Goal: Task Accomplishment & Management: Manage account settings

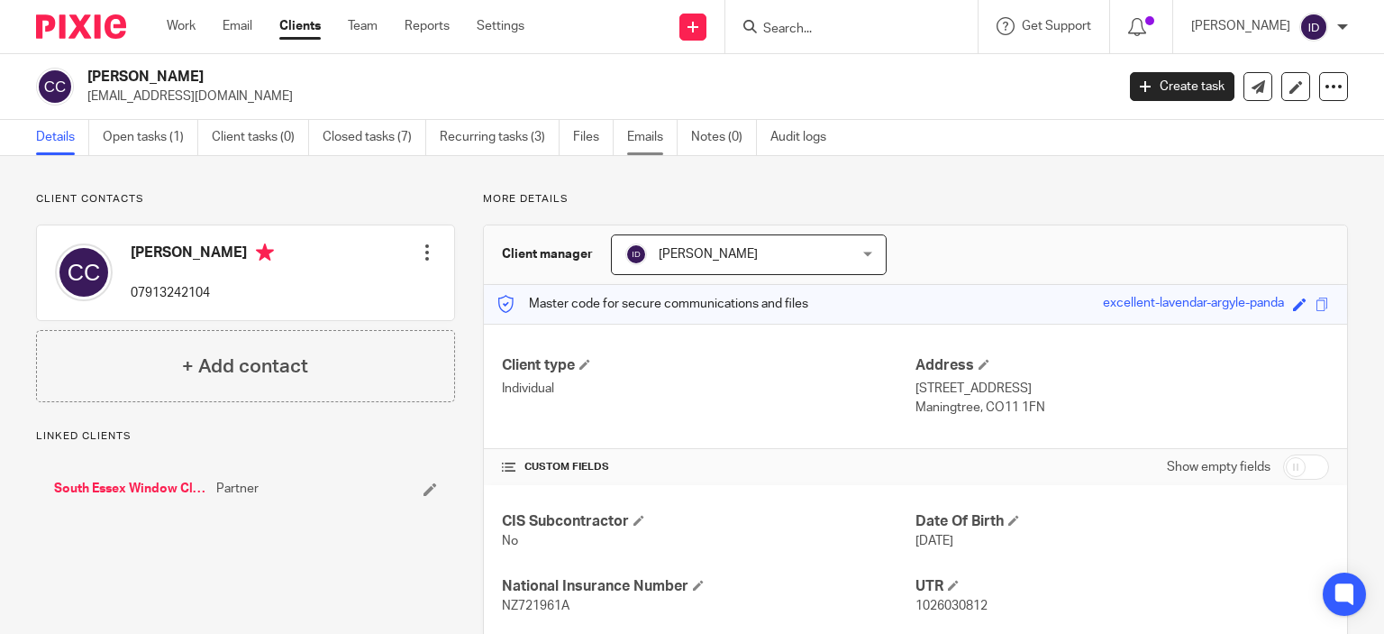
click at [638, 125] on link "Emails" at bounding box center [652, 137] width 50 height 35
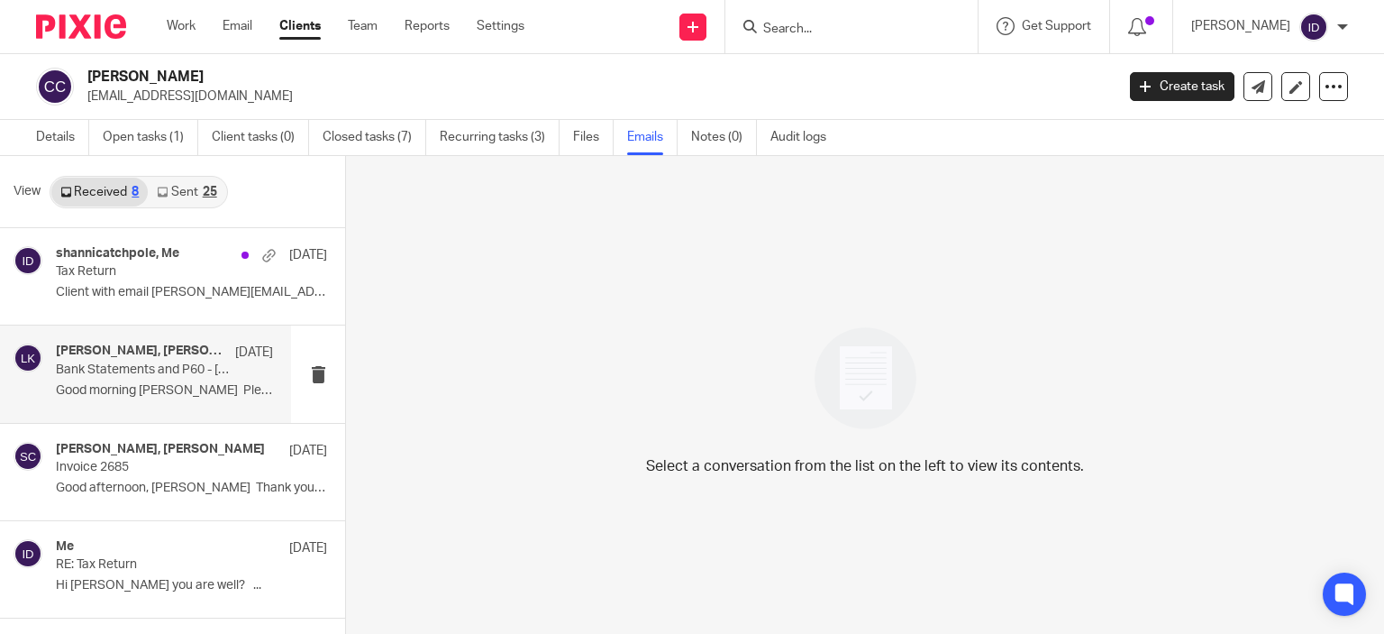
click at [146, 371] on p "Bank Statements and P60 - Charlie Catchpole" at bounding box center [143, 369] width 174 height 15
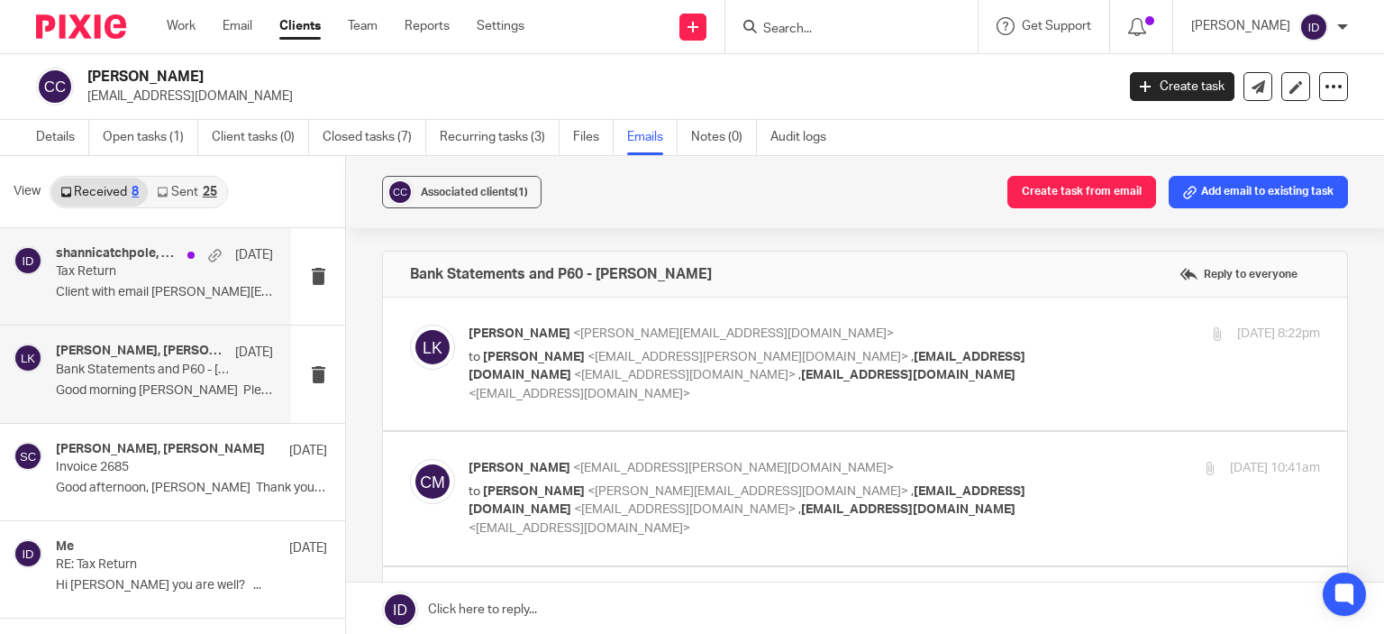
click at [161, 282] on div "shannicatchpole, Me 3 Aug Tax Return Client with email shannicatchpole@hotmail.…" at bounding box center [164, 276] width 217 height 60
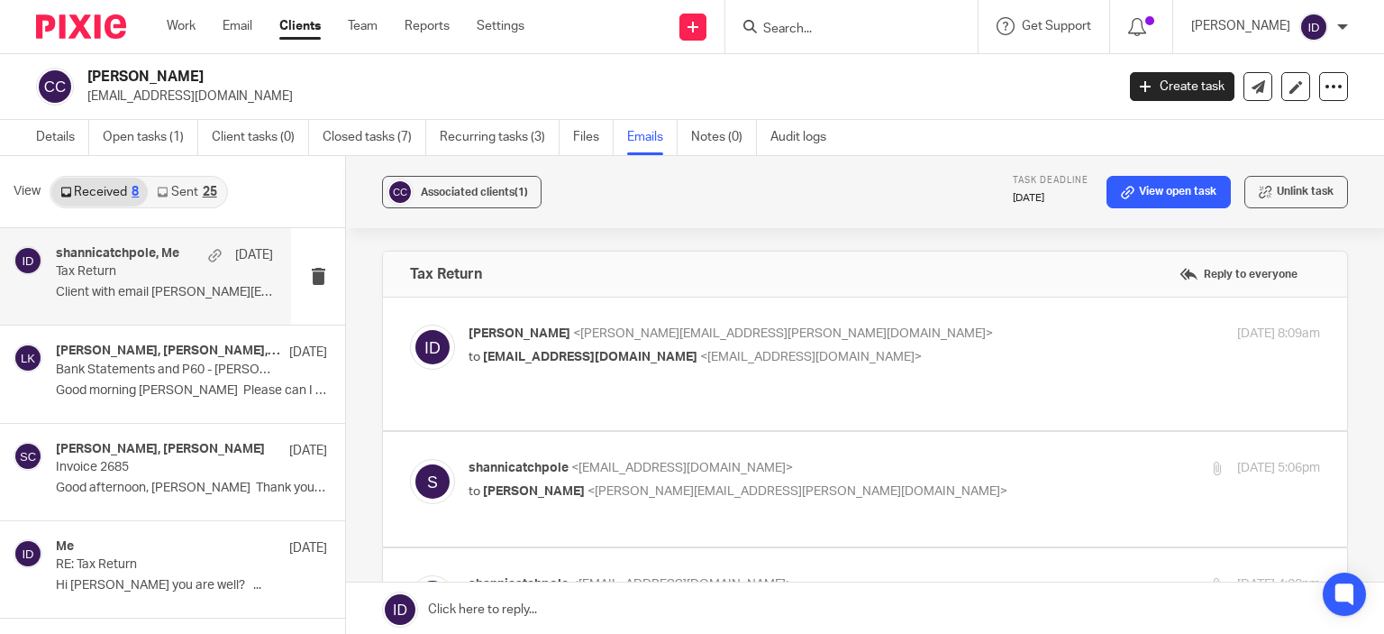
click at [972, 343] on div "Ian Douglas <ian.douglas@plan-a.co.uk> to shannicatchpole@hotmail.co.uk <shanni…" at bounding box center [753, 344] width 568 height 41
checkbox input "true"
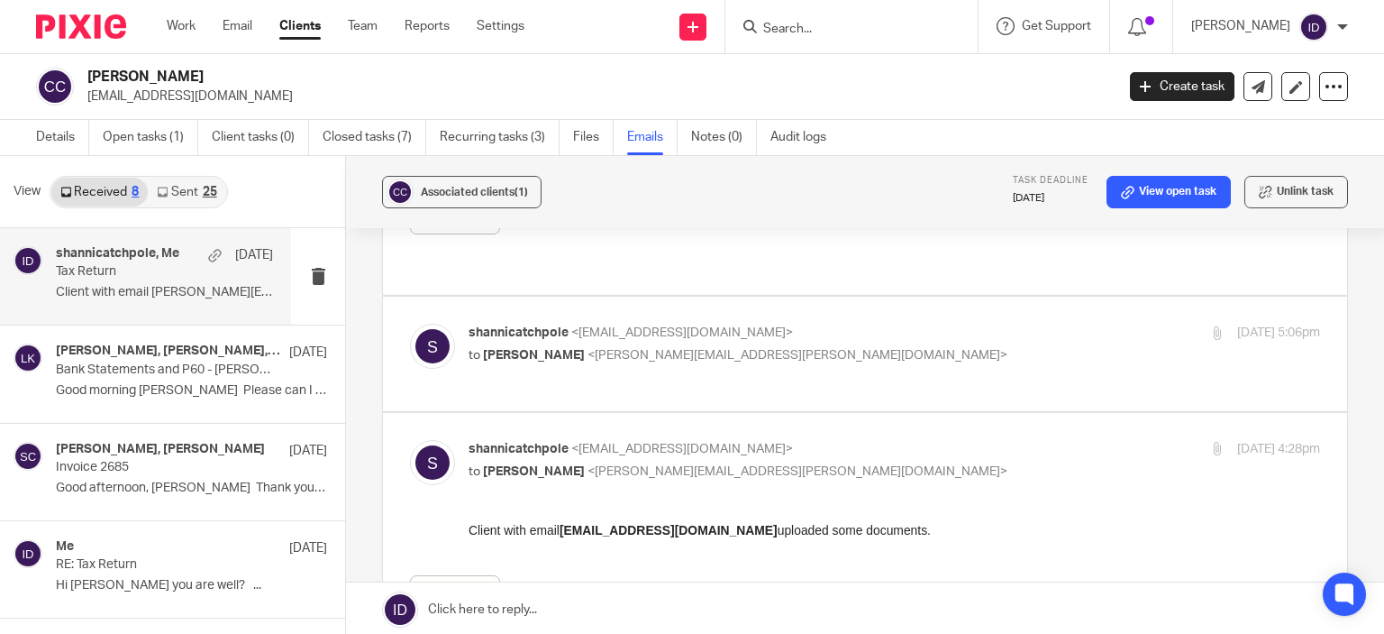
scroll to position [730, 0]
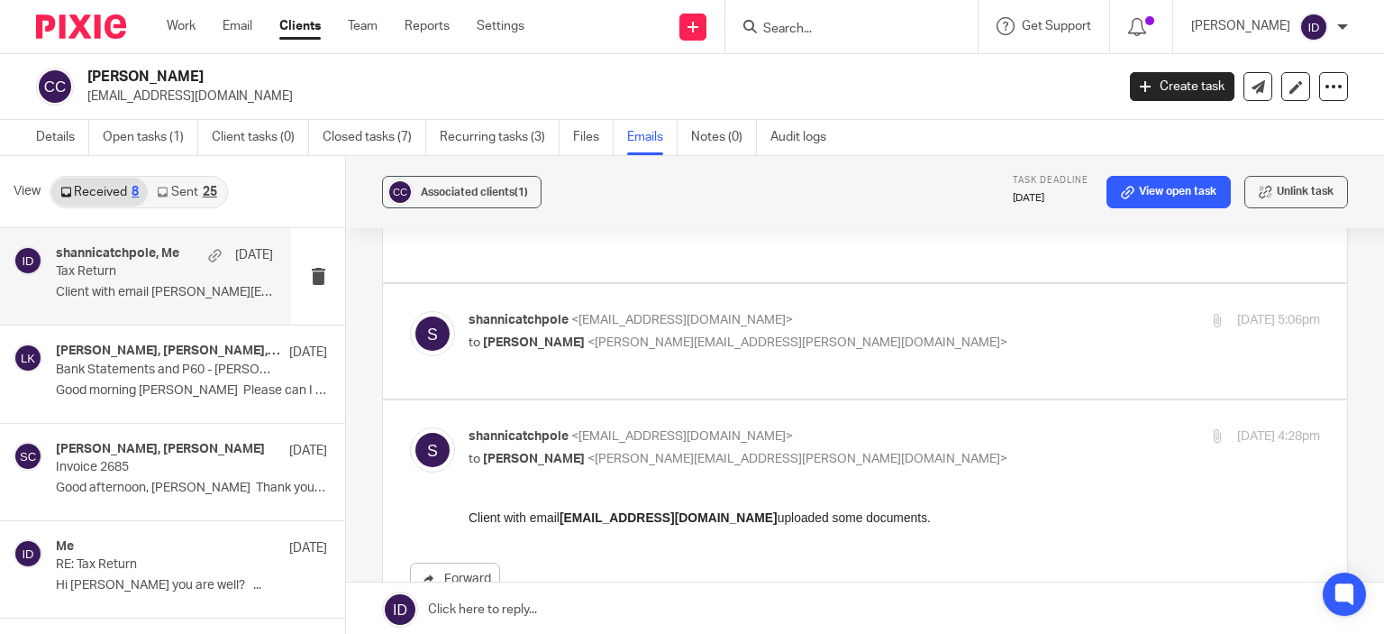
click at [945, 450] on p "to Ian Douglas <ian.douglas@plan-a.co.uk>" at bounding box center [753, 459] width 568 height 19
checkbox input "false"
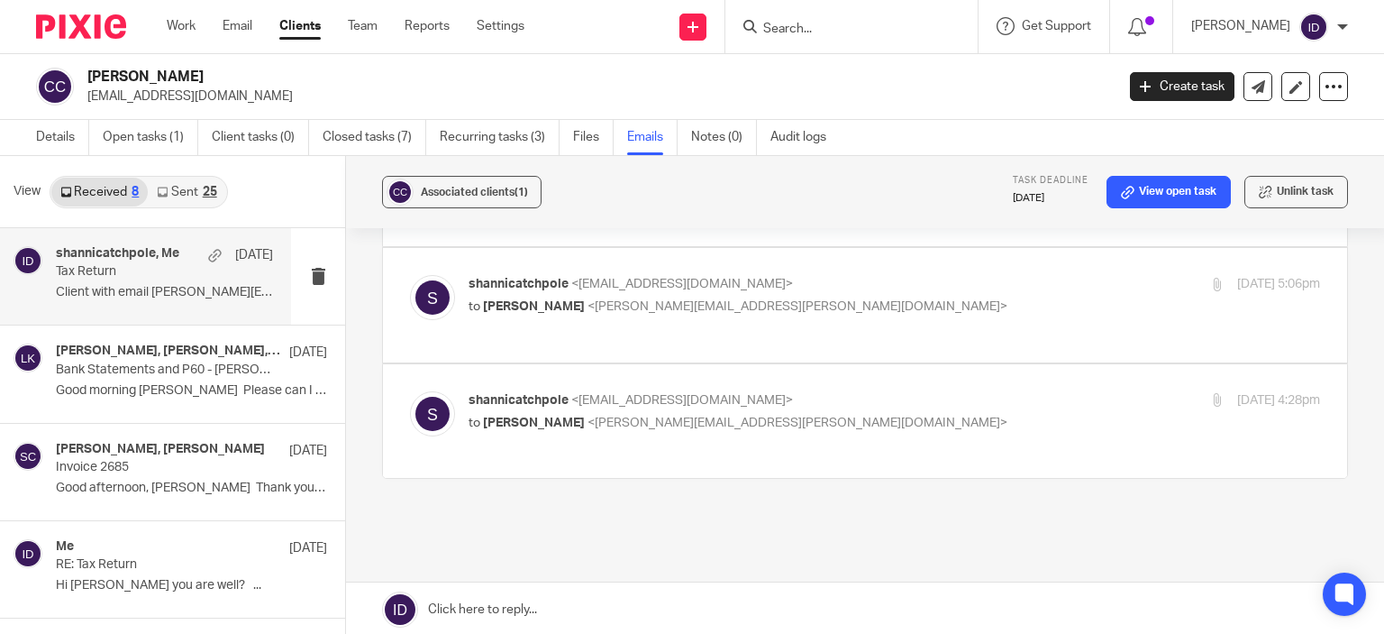
scroll to position [3, 0]
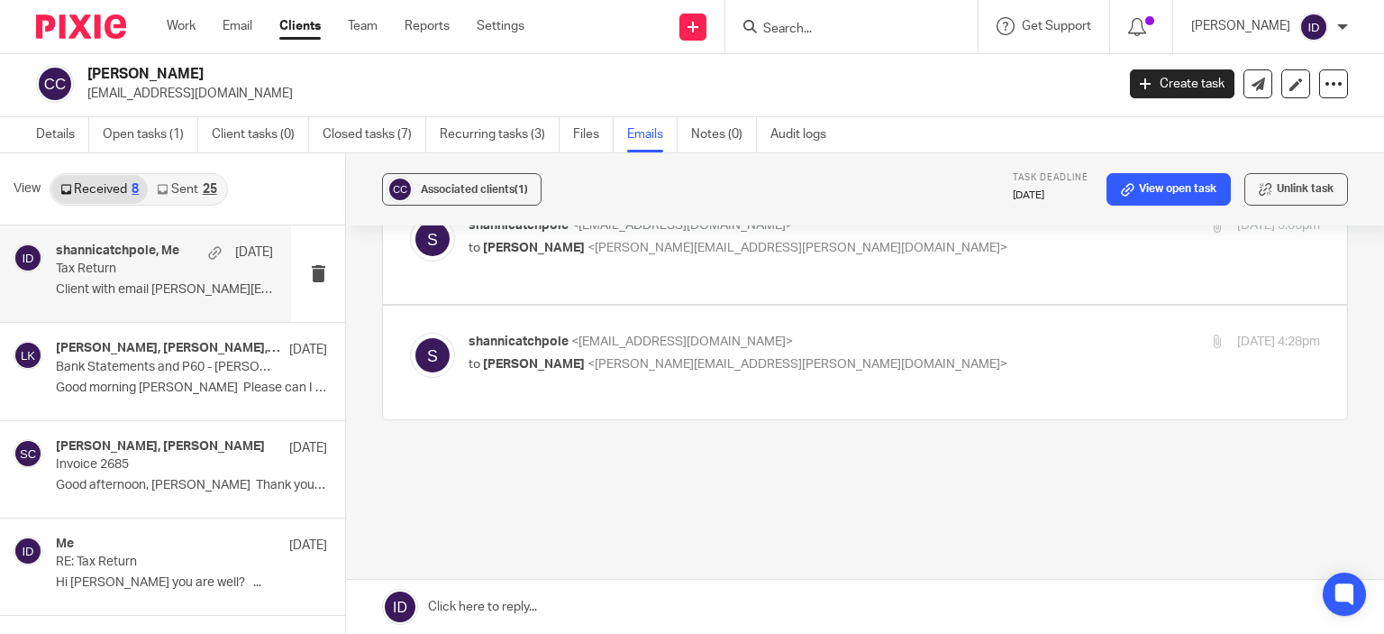
click at [196, 195] on link "Sent 25" at bounding box center [187, 189] width 78 height 29
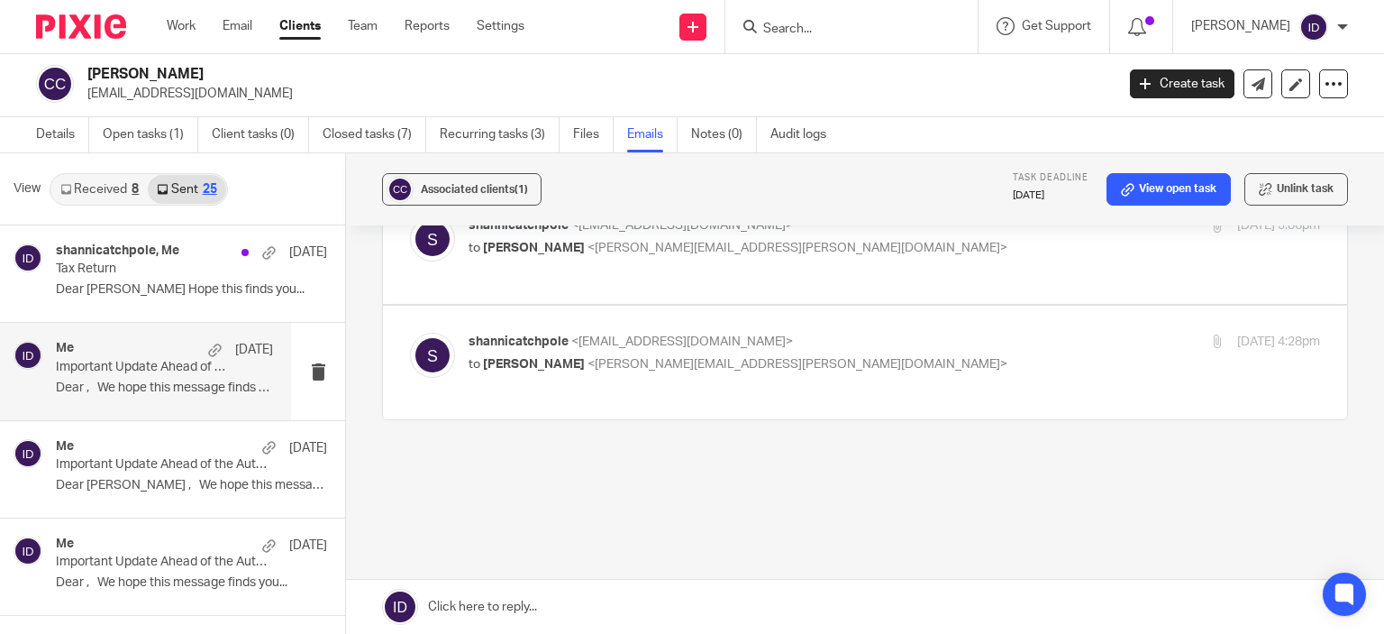
click at [196, 362] on p "Important Update Ahead of the Autumn Budget" at bounding box center [143, 367] width 174 height 15
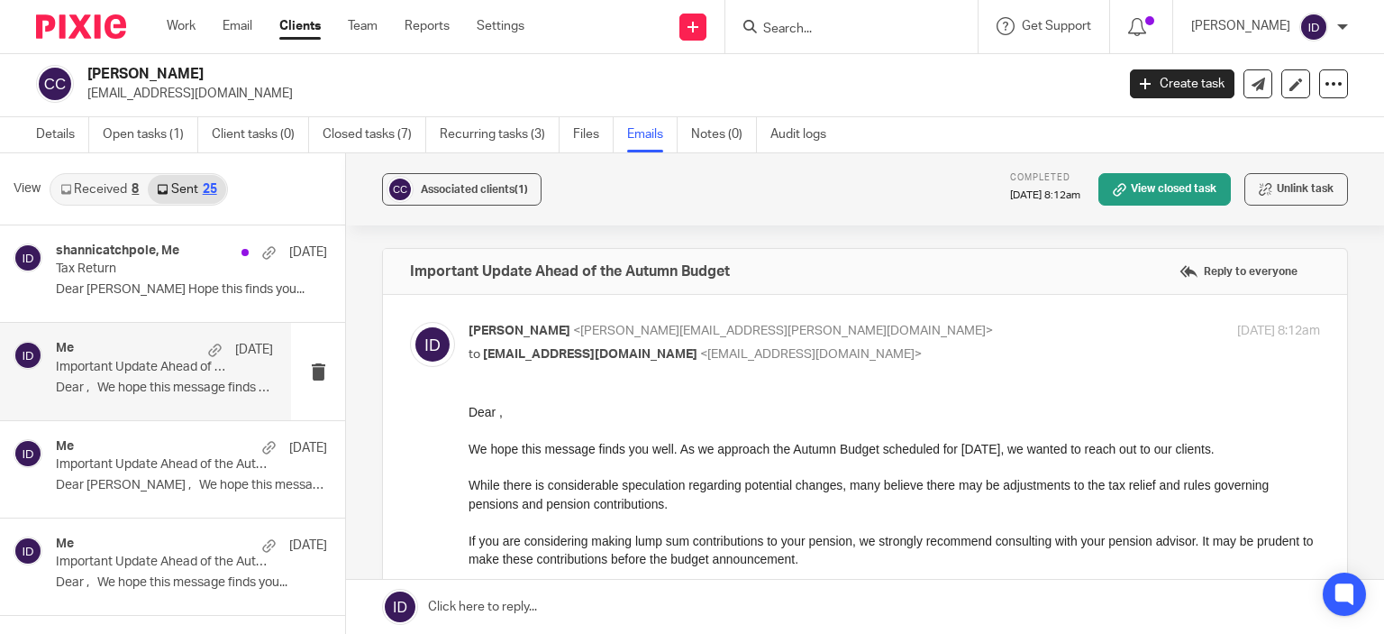
scroll to position [0, 0]
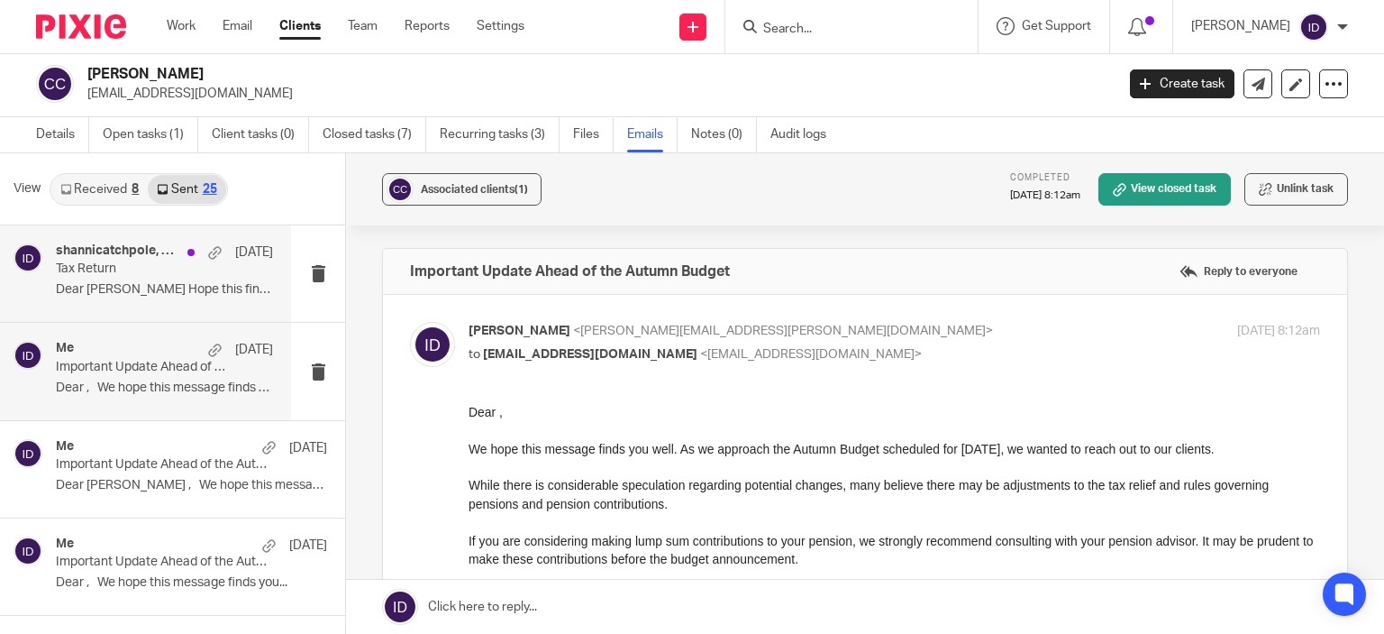
click at [158, 250] on h4 "shannicatchpole, Me" at bounding box center [117, 250] width 123 height 15
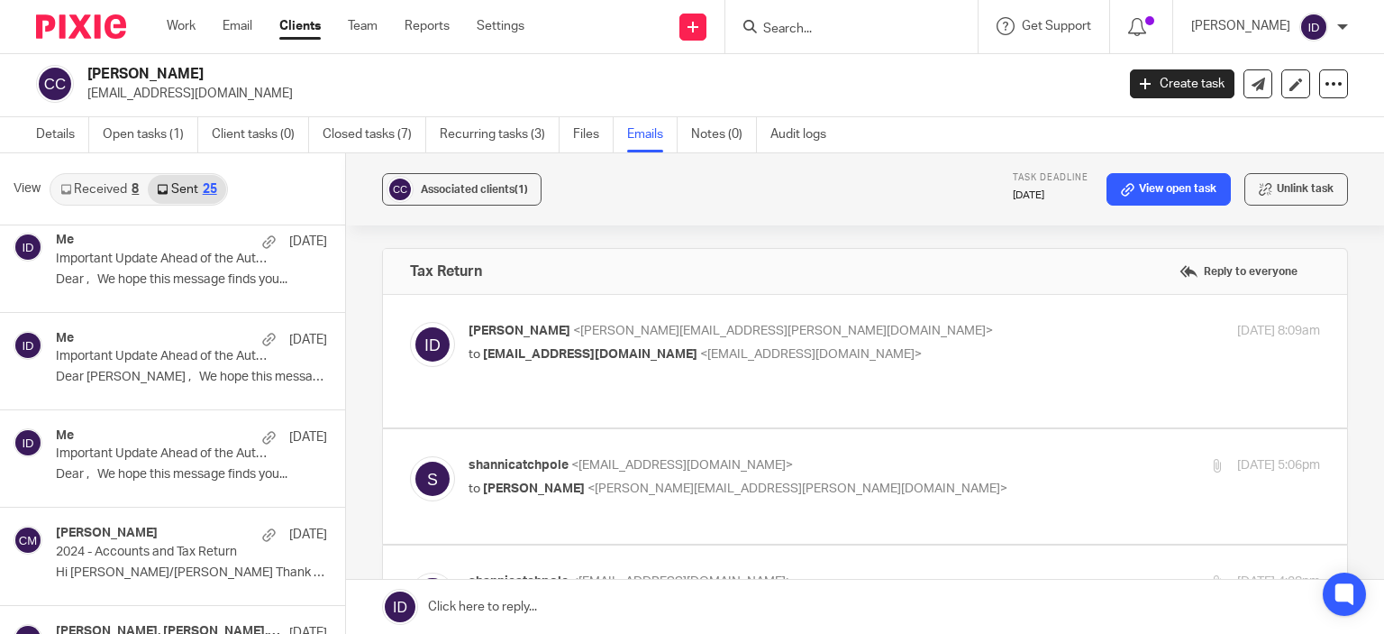
scroll to position [144, 0]
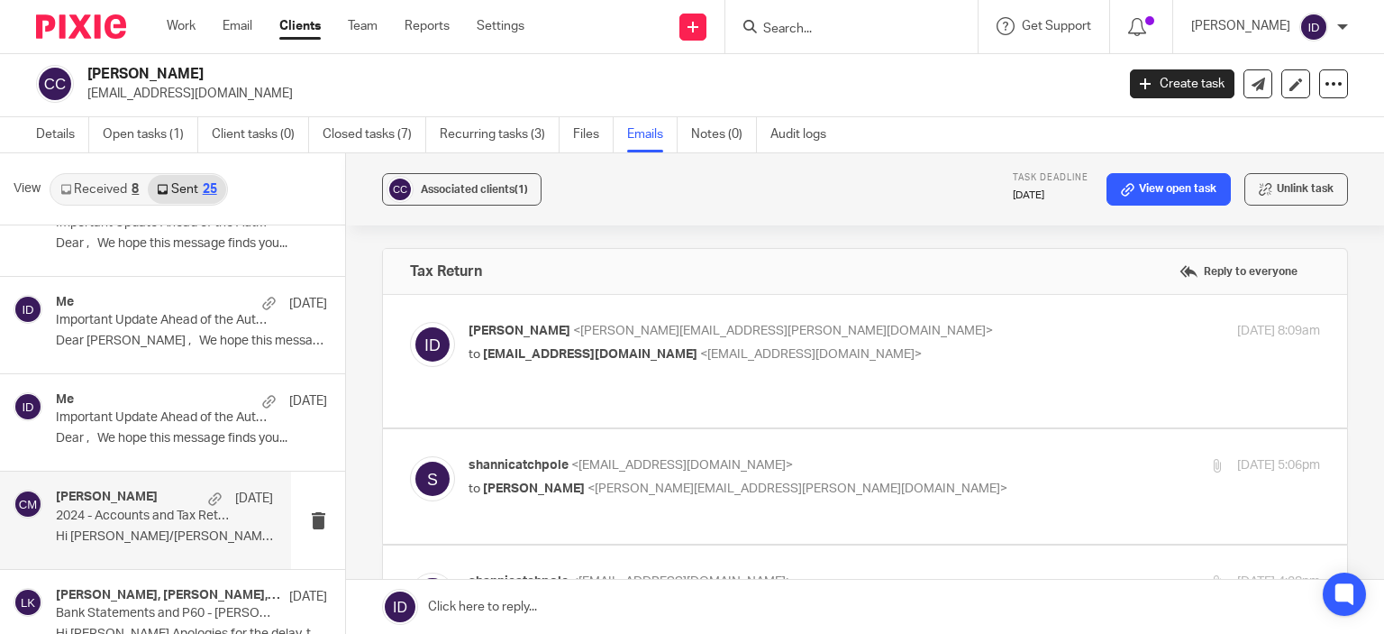
click at [151, 515] on p "2024 - Accounts and Tax Return" at bounding box center [143, 515] width 174 height 15
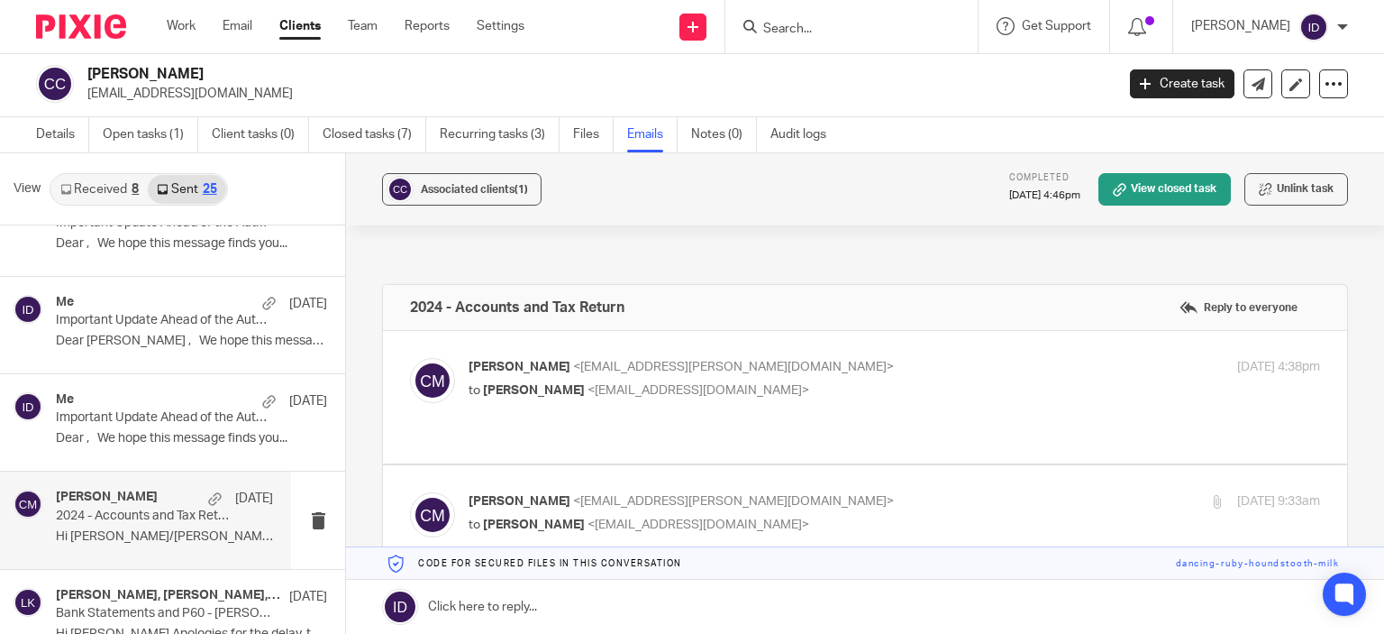
scroll to position [0, 0]
click at [845, 415] on div "Conor Murphy <conor.murphy@plan-a.co.uk> to Charlie Catchpole <shannicatchpole@…" at bounding box center [865, 397] width 910 height 78
click at [791, 406] on div "Conor Murphy <conor.murphy@plan-a.co.uk> to Charlie Catchpole <shannicatchpole@…" at bounding box center [865, 397] width 910 height 78
drag, startPoint x: 868, startPoint y: 506, endPoint x: 853, endPoint y: 502, distance: 14.9
click at [853, 515] on p "to Charlie Catchpole <shannicatchpole@hotmail.co.uk>" at bounding box center [753, 524] width 568 height 19
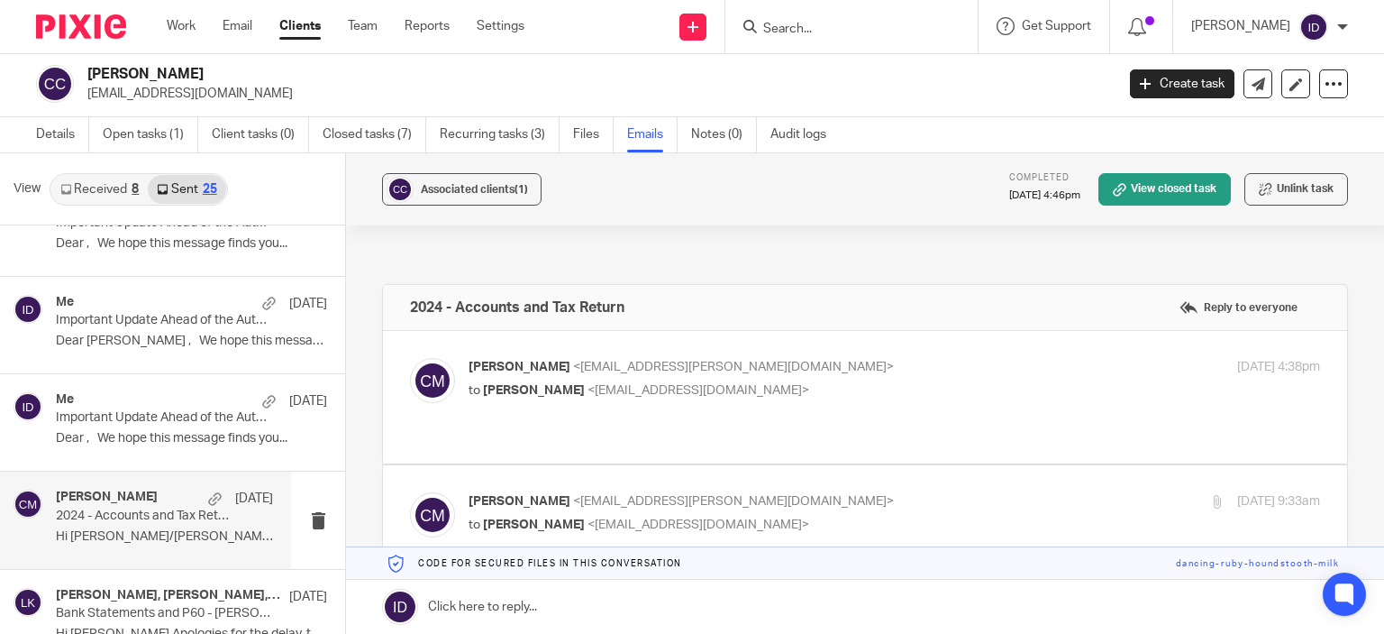
checkbox input "true"
click at [746, 401] on div "Conor Murphy <conor.murphy@plan-a.co.uk> to Charlie Catchpole <shannicatchpole@…" at bounding box center [895, 380] width 852 height 45
checkbox input "true"
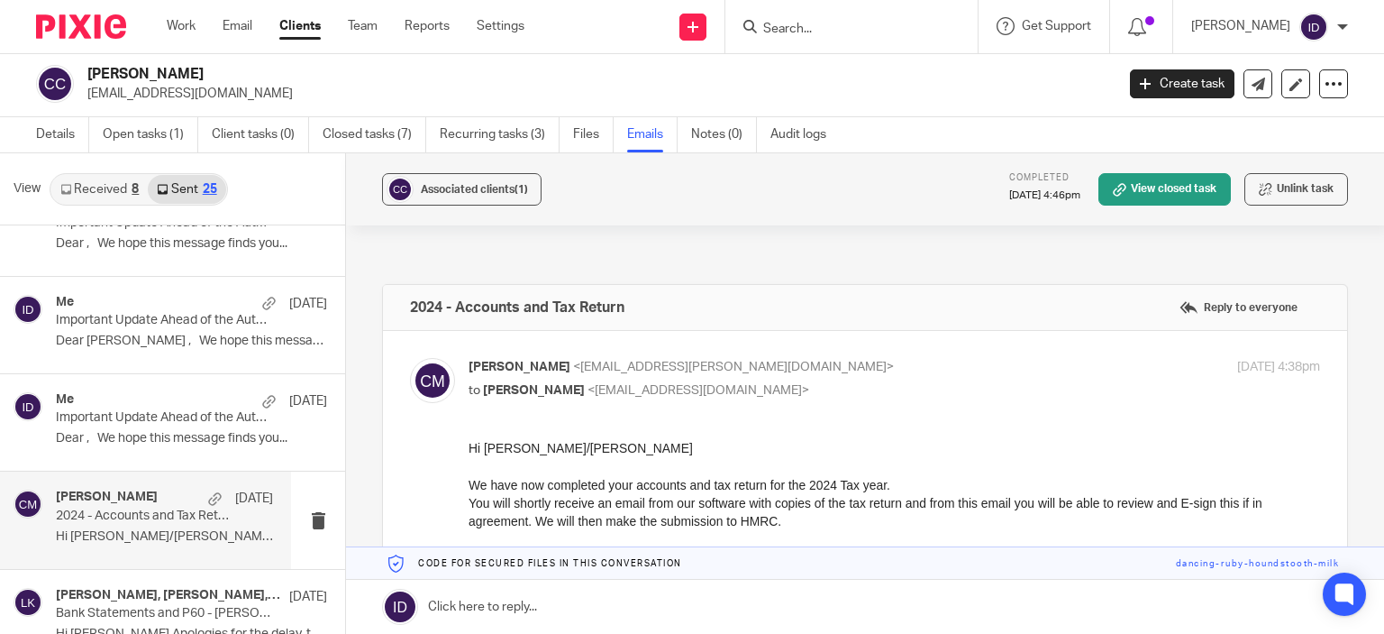
scroll to position [36, 0]
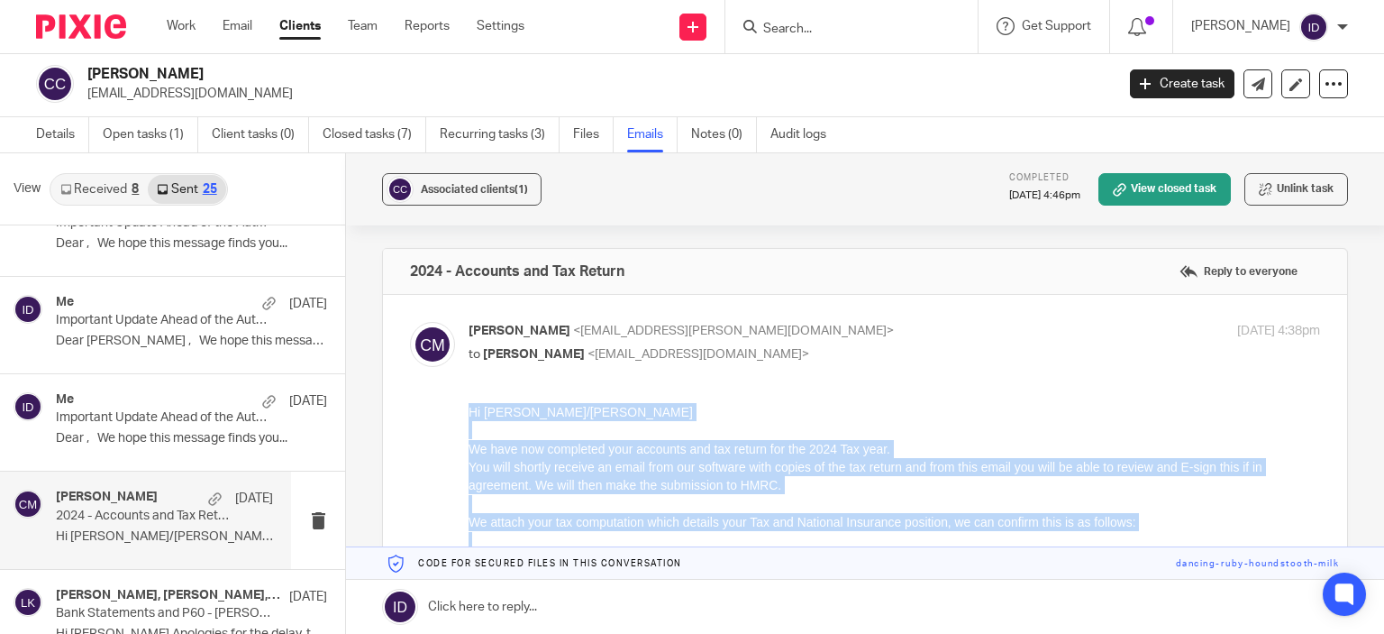
drag, startPoint x: 470, startPoint y: 415, endPoint x: 1186, endPoint y: 558, distance: 729.8
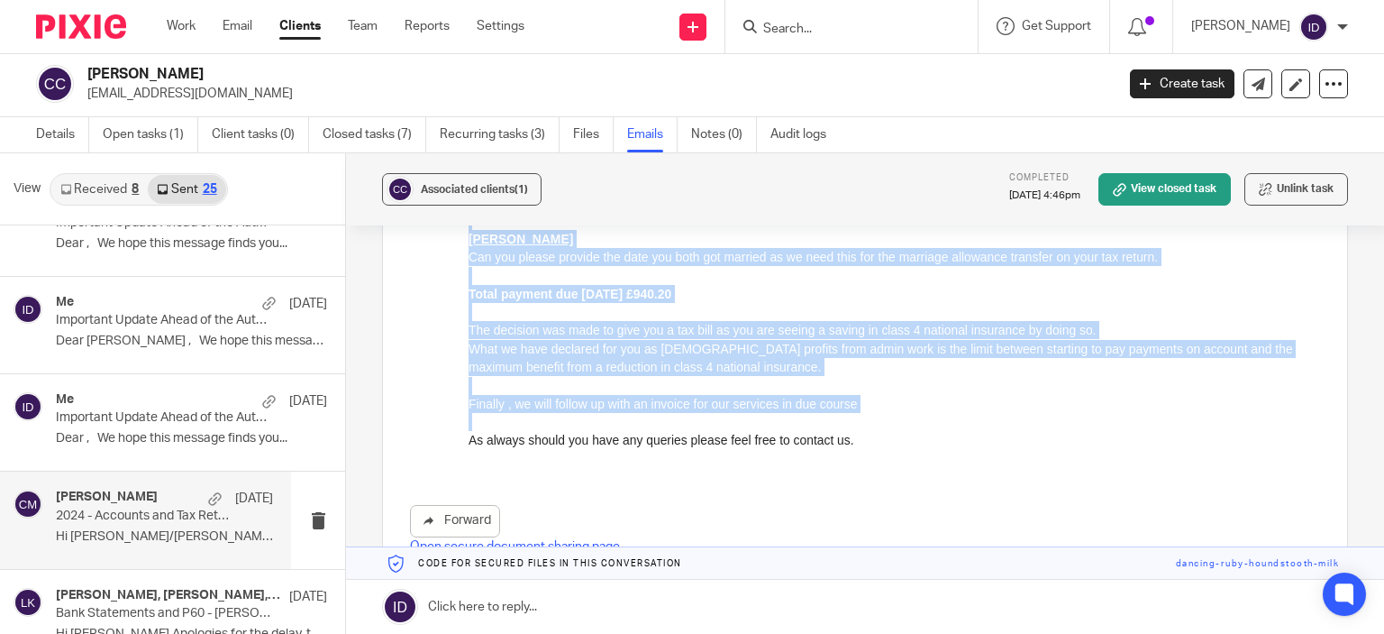
scroll to position [628, 0]
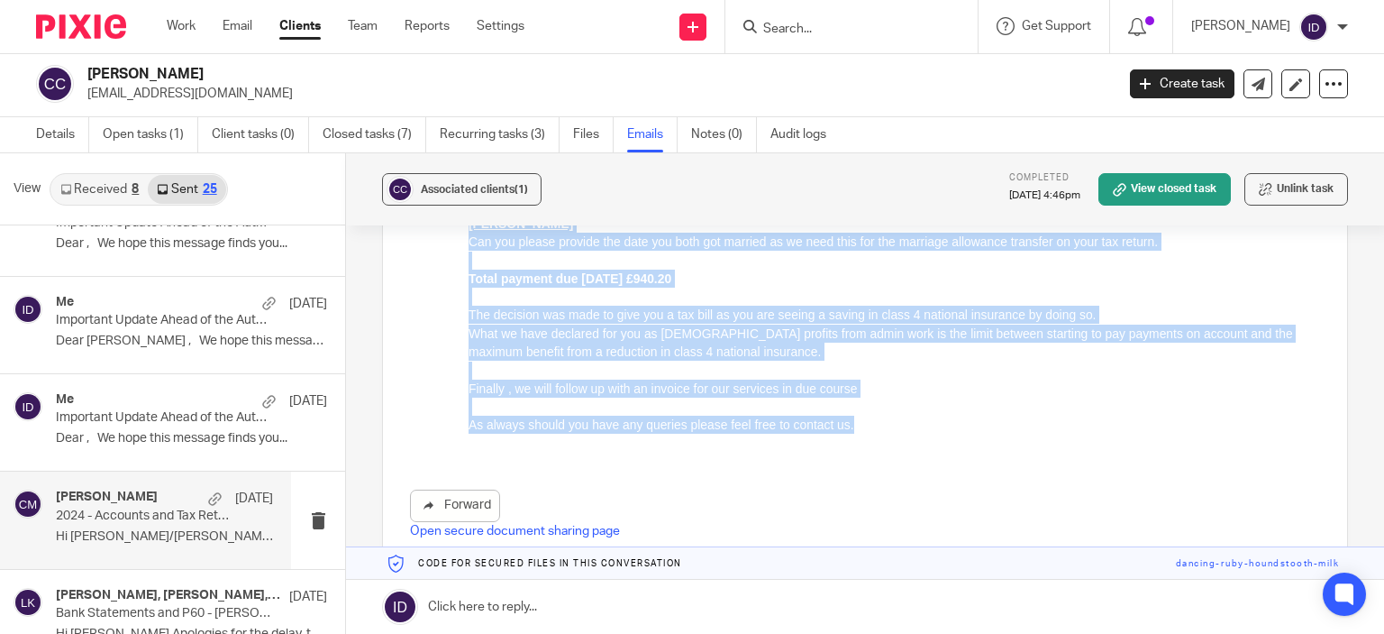
copy div "Hi Charlie/Shanni We have now completed your accounts and tax return for the 20…"
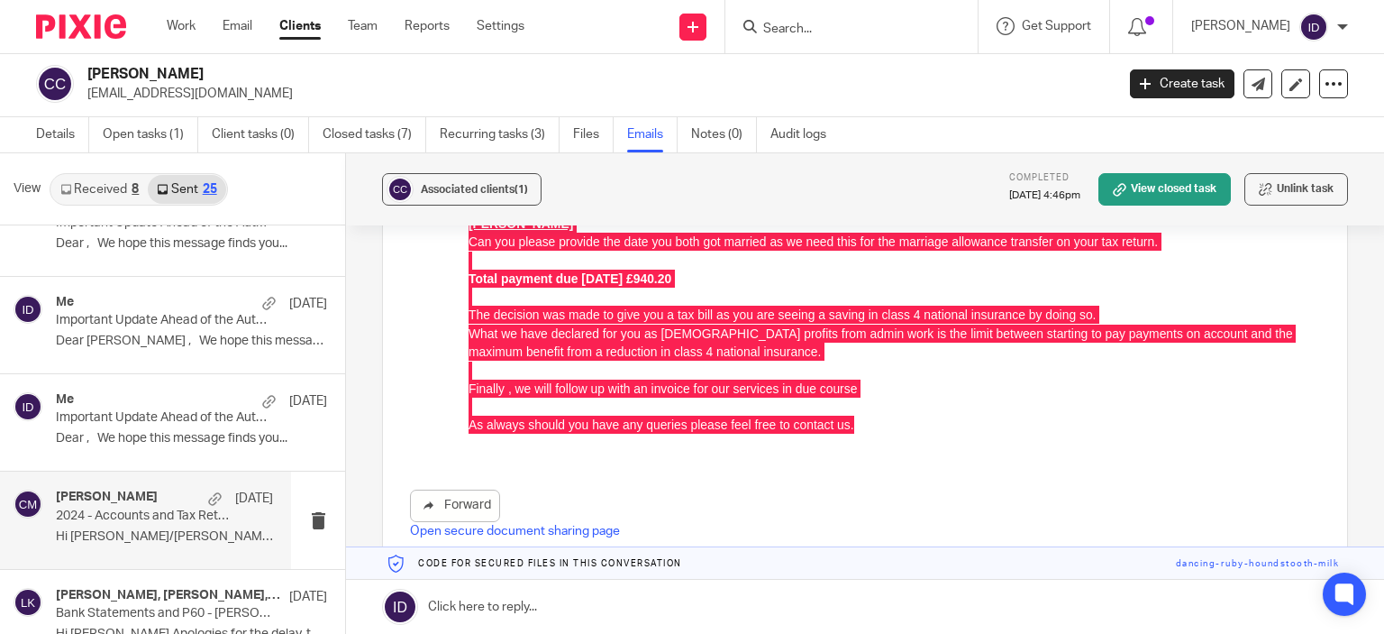
drag, startPoint x: 85, startPoint y: 93, endPoint x: 273, endPoint y: 96, distance: 188.4
click at [273, 96] on div "Charlie Catchpole shannicatchpole@hotmail.co.uk" at bounding box center [569, 84] width 1067 height 38
copy p "shannicatchpole@hotmail.co.uk"
click at [1005, 588] on link at bounding box center [865, 606] width 1038 height 54
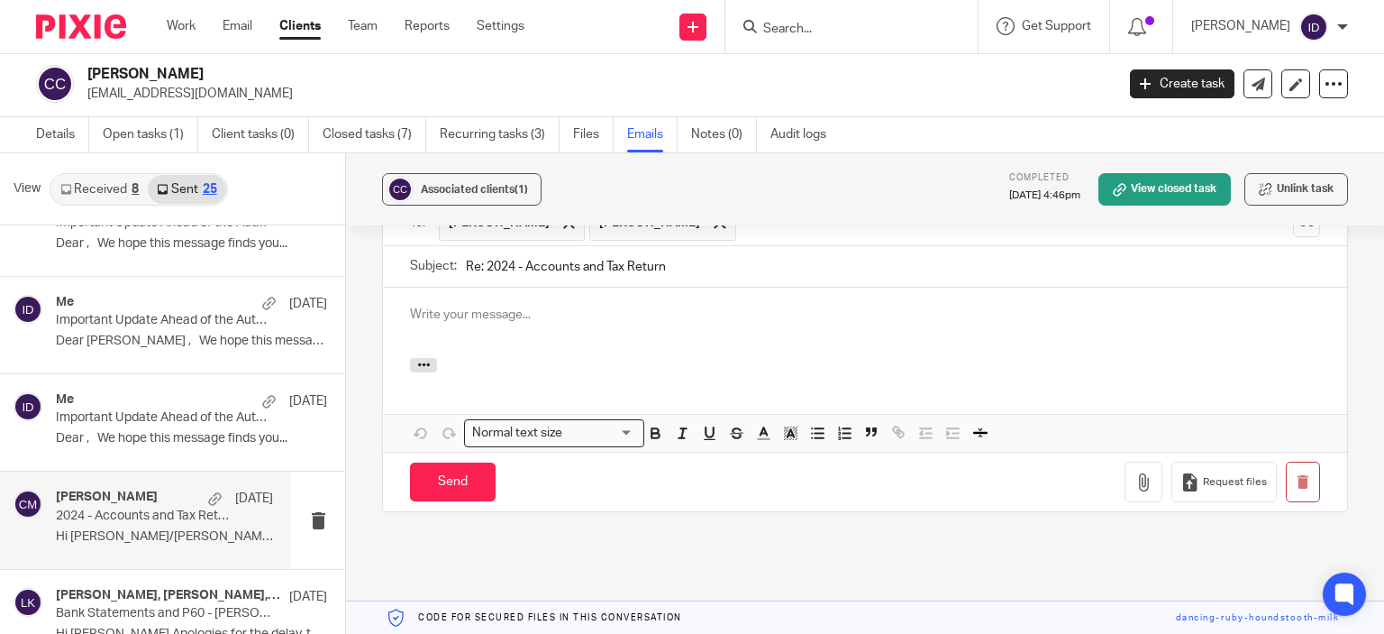
scroll to position [0, 0]
click at [155, 132] on link "Open tasks (1)" at bounding box center [151, 134] width 96 height 35
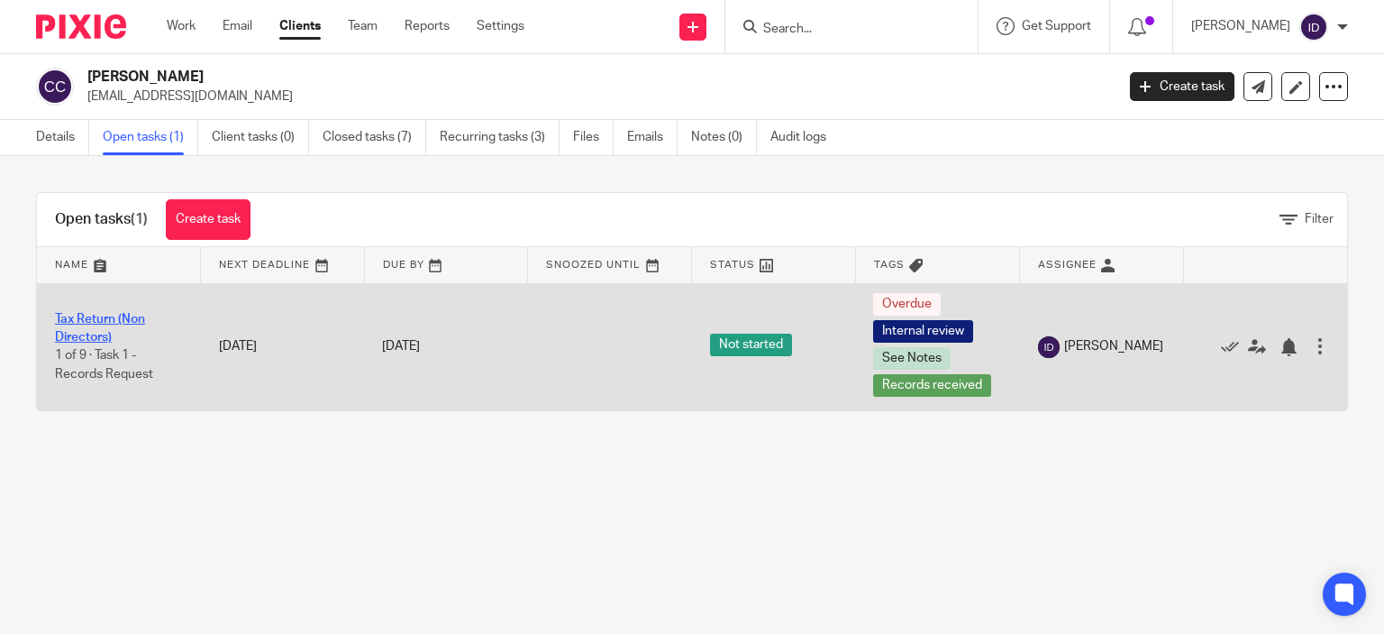
click at [85, 319] on link "Tax Return (Non Directors)" at bounding box center [100, 328] width 90 height 31
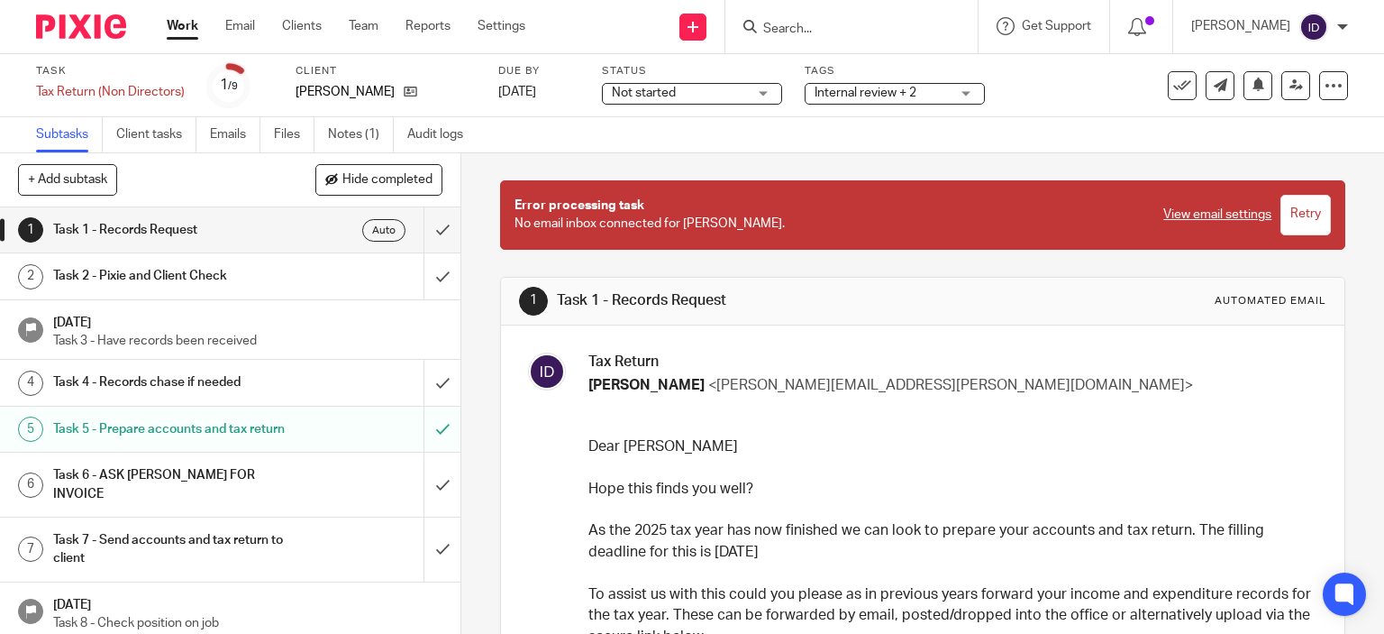
click at [889, 87] on span "Internal review + 2" at bounding box center [866, 93] width 102 height 13
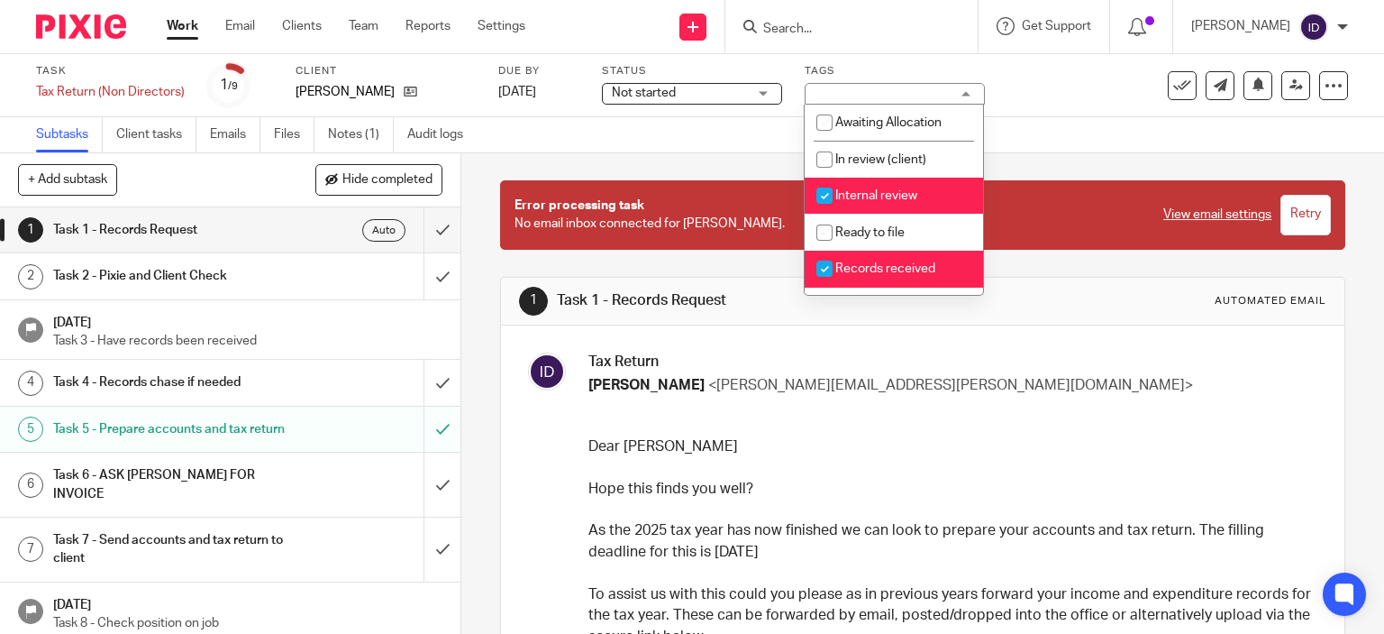
click at [829, 194] on input "checkbox" at bounding box center [824, 195] width 34 height 34
checkbox input "false"
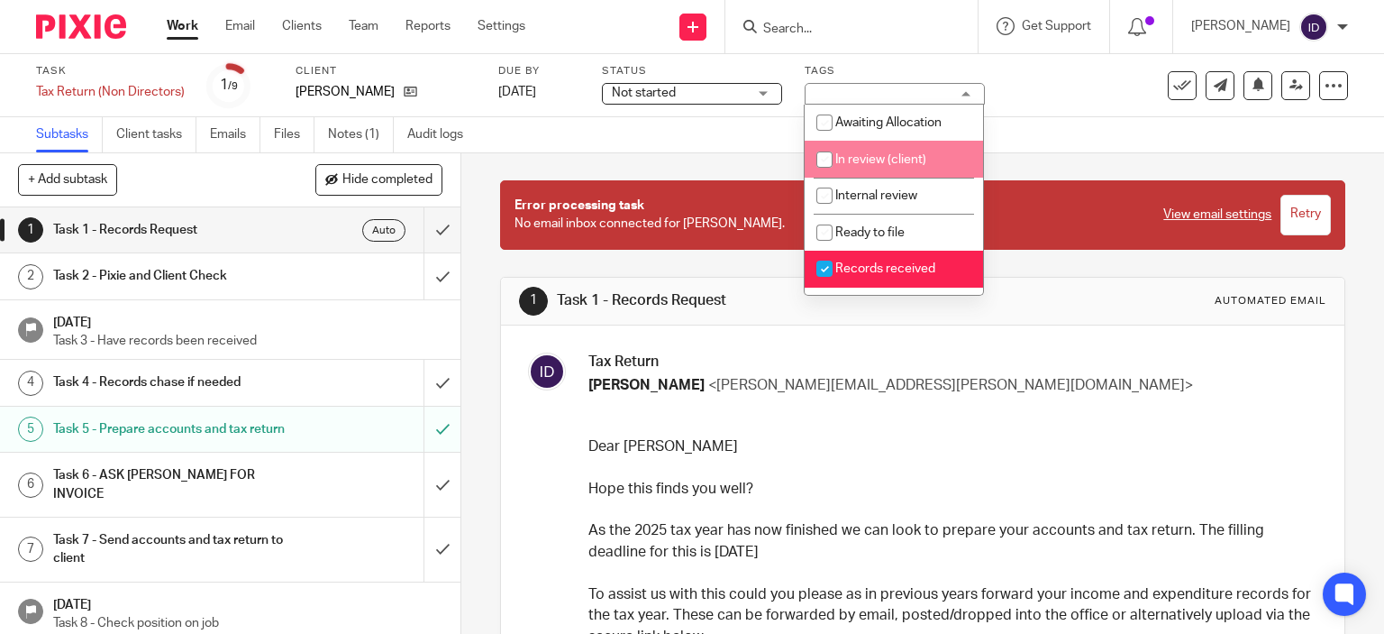
click at [822, 165] on input "checkbox" at bounding box center [824, 159] width 34 height 34
checkbox input "true"
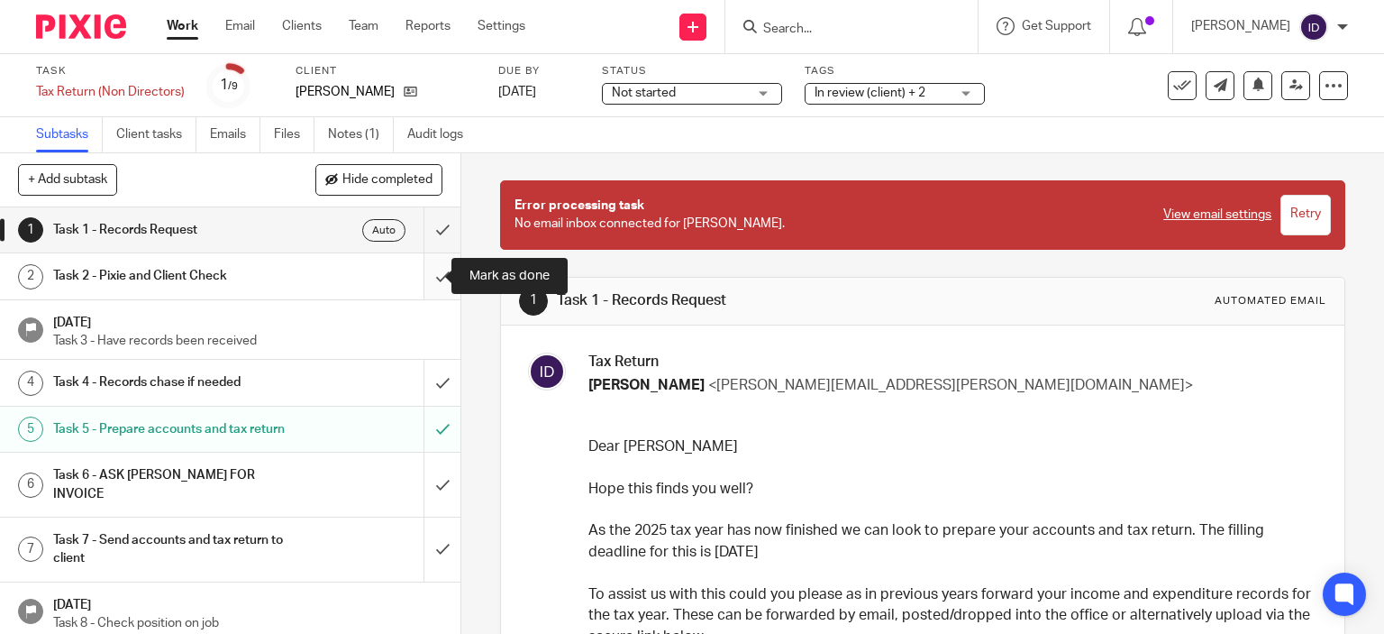
click at [424, 269] on input "submit" at bounding box center [230, 275] width 461 height 45
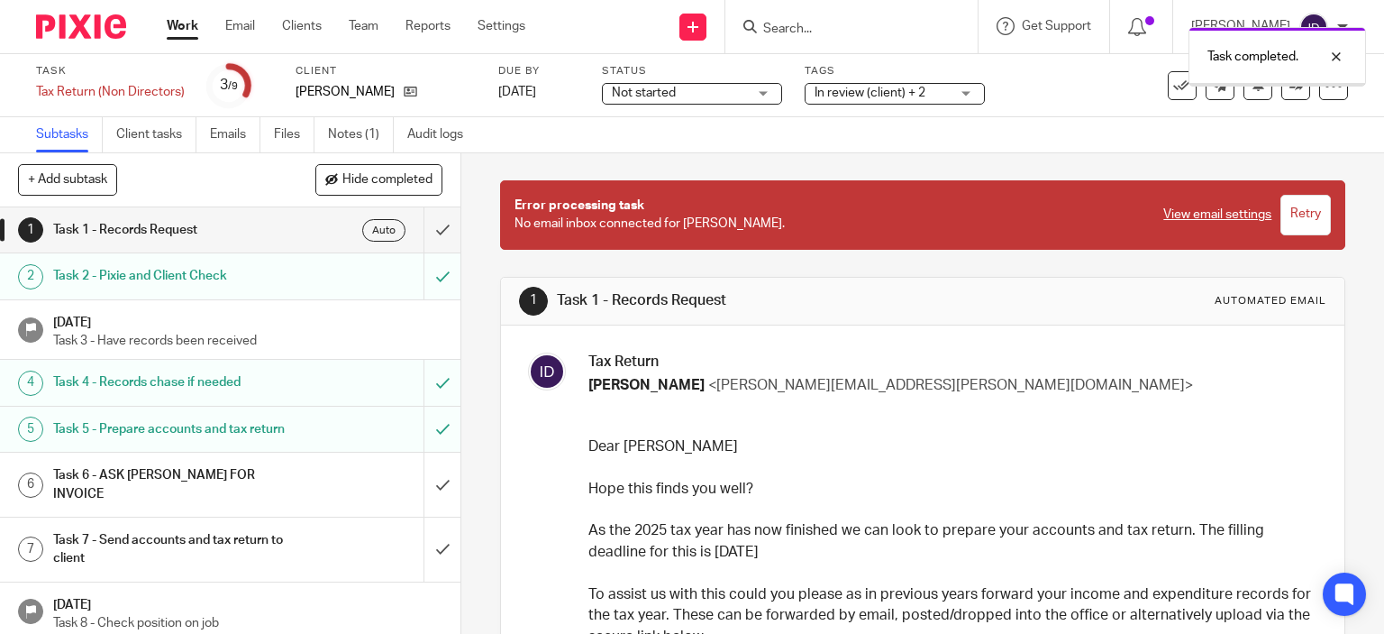
click at [427, 483] on input "submit" at bounding box center [230, 484] width 461 height 64
click at [428, 546] on input "submit" at bounding box center [230, 549] width 461 height 64
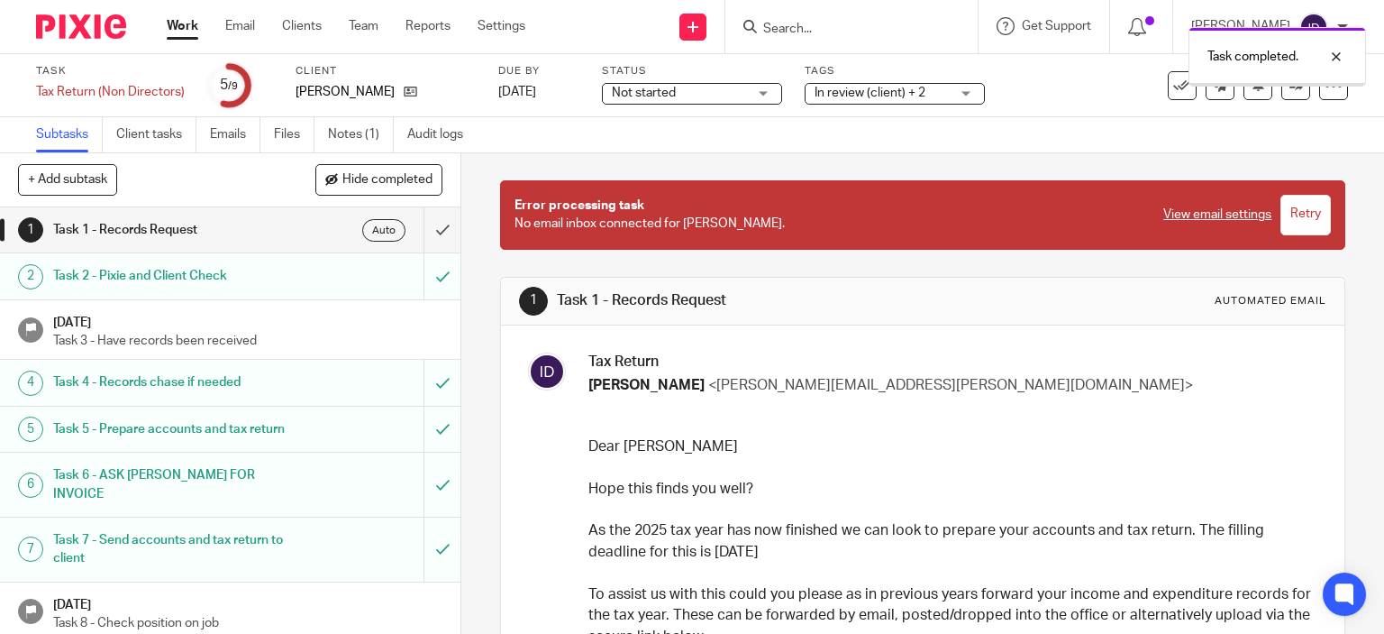
scroll to position [71, 0]
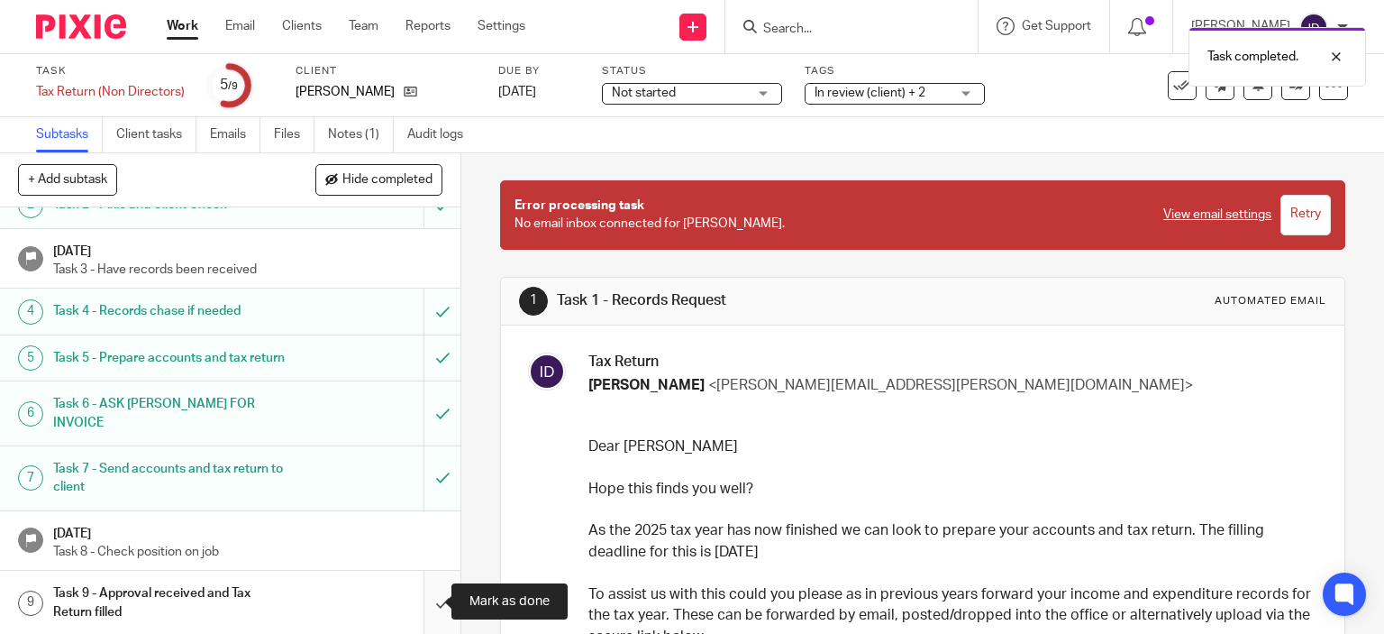
click at [429, 599] on input "submit" at bounding box center [230, 602] width 461 height 64
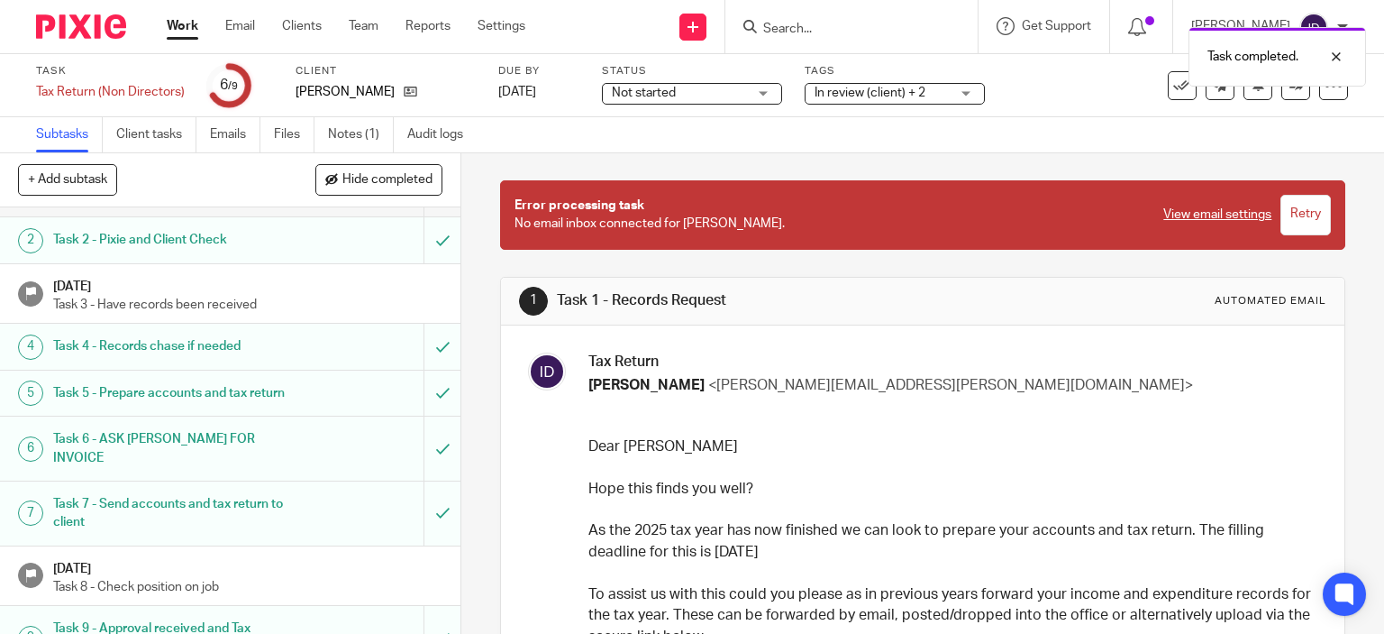
scroll to position [71, 0]
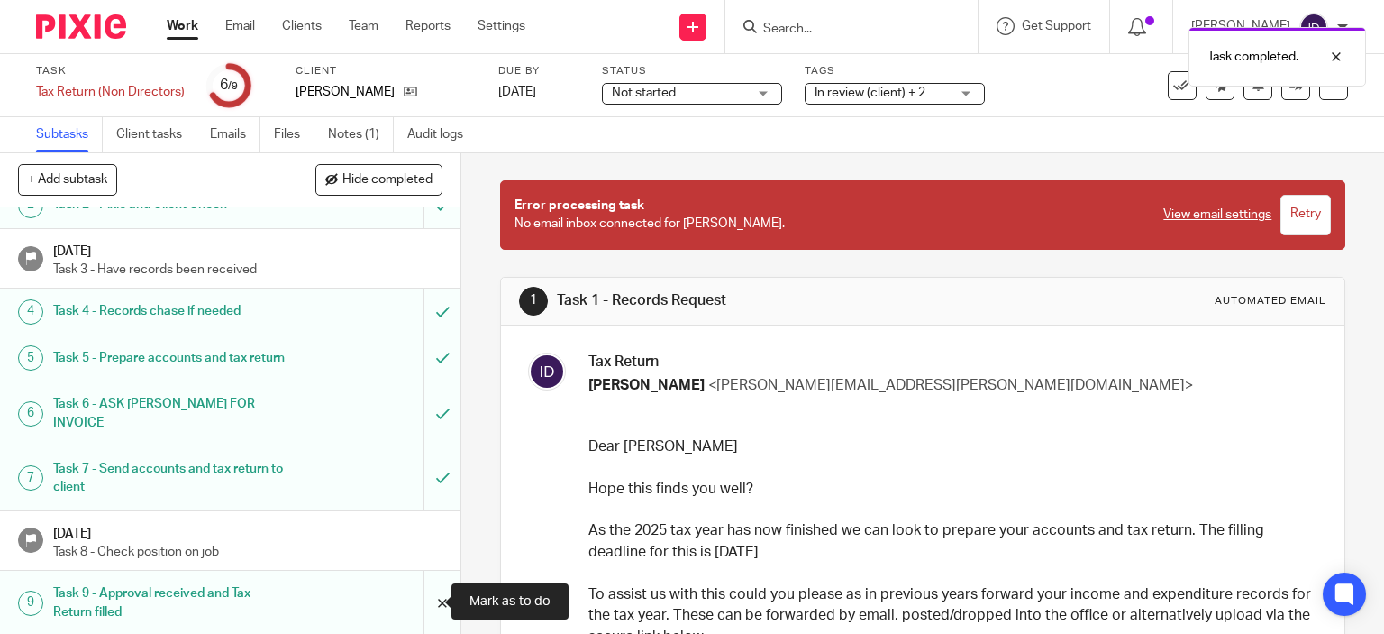
click at [423, 597] on input "submit" at bounding box center [230, 602] width 461 height 64
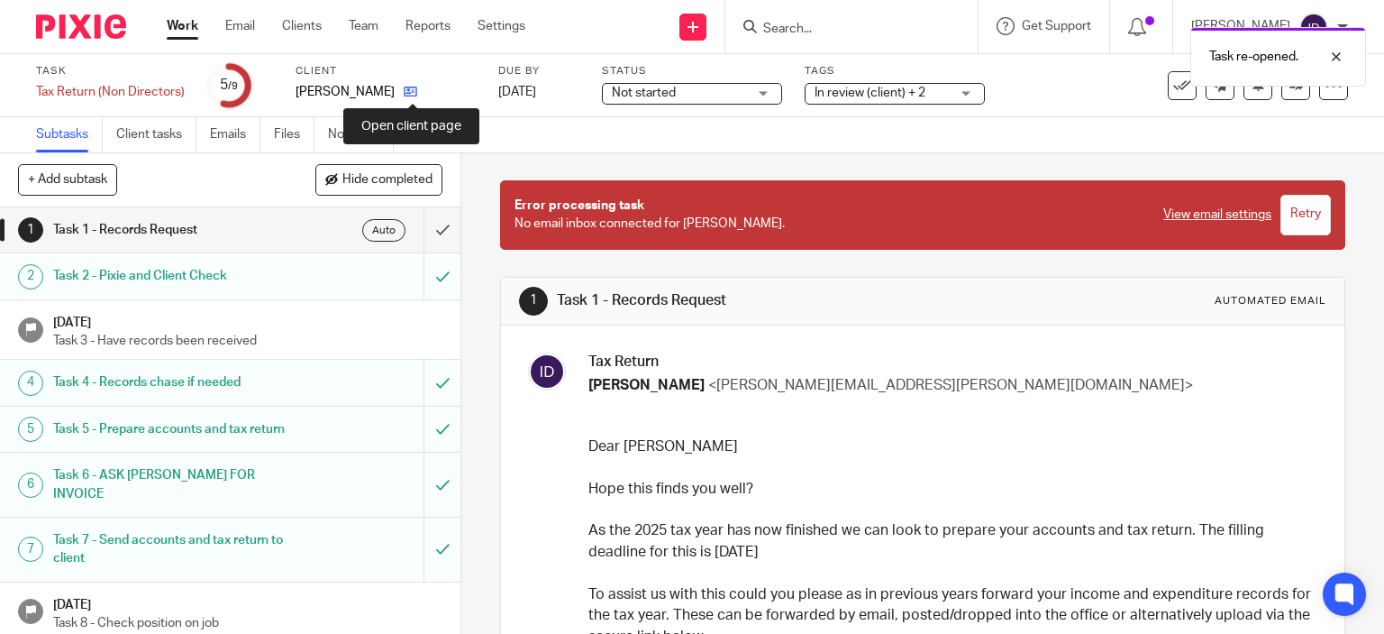
click at [411, 93] on icon at bounding box center [411, 92] width 14 height 14
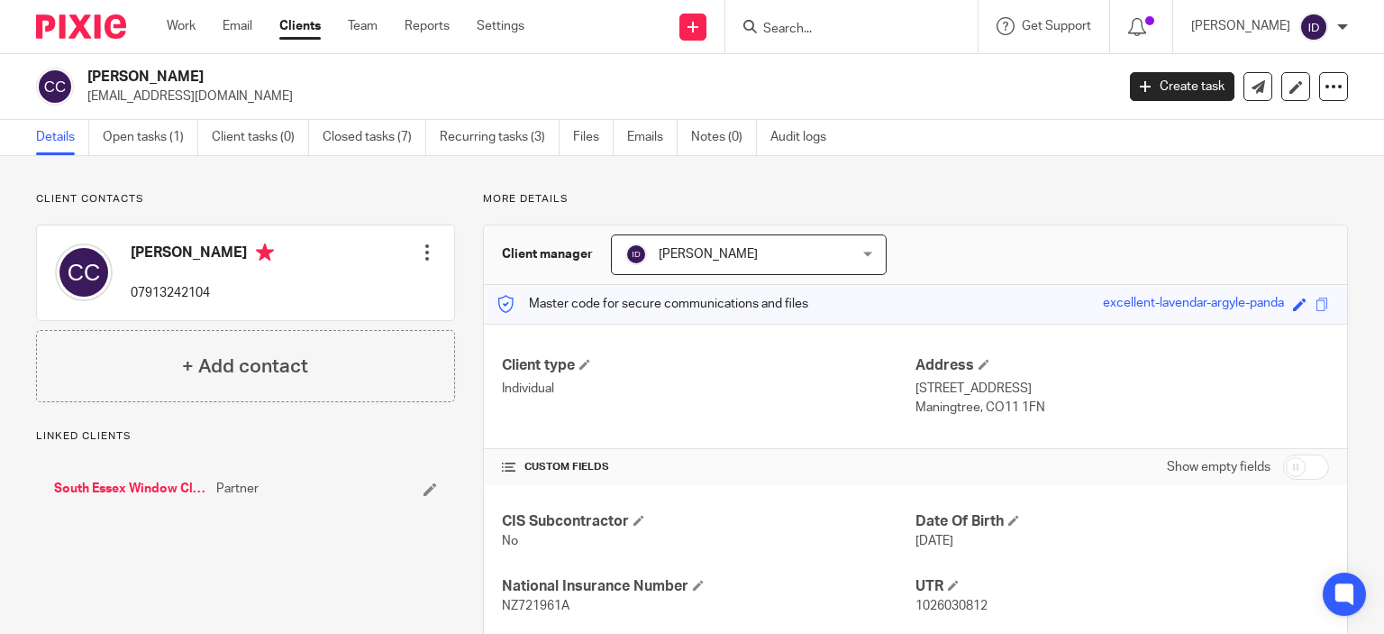
click at [797, 32] on input "Search" at bounding box center [843, 30] width 162 height 16
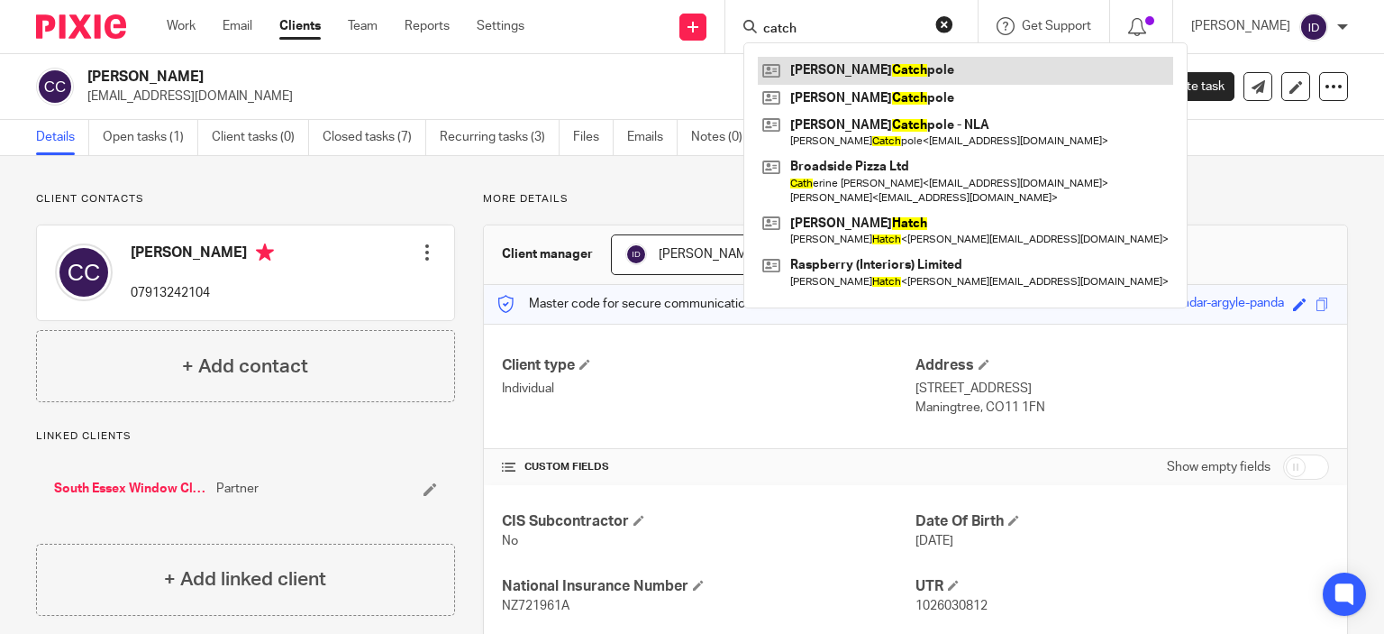
type input "catch"
click at [873, 74] on link at bounding box center [965, 70] width 415 height 27
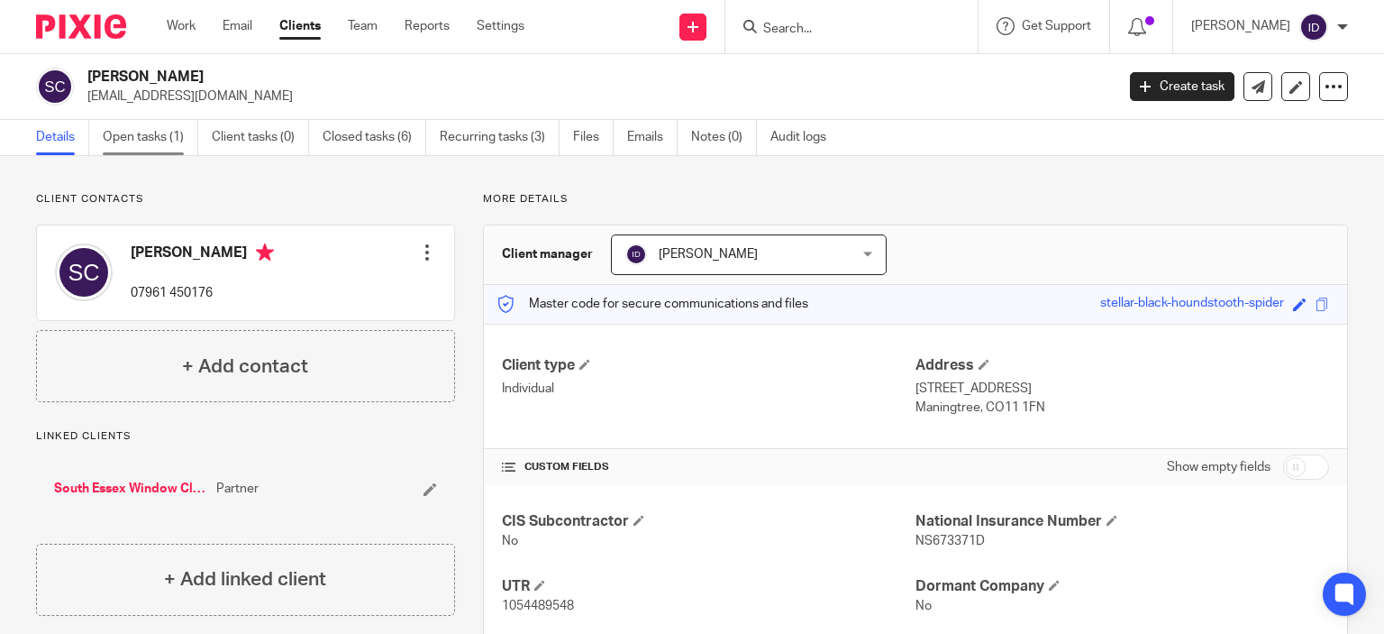
click at [141, 141] on link "Open tasks (1)" at bounding box center [151, 137] width 96 height 35
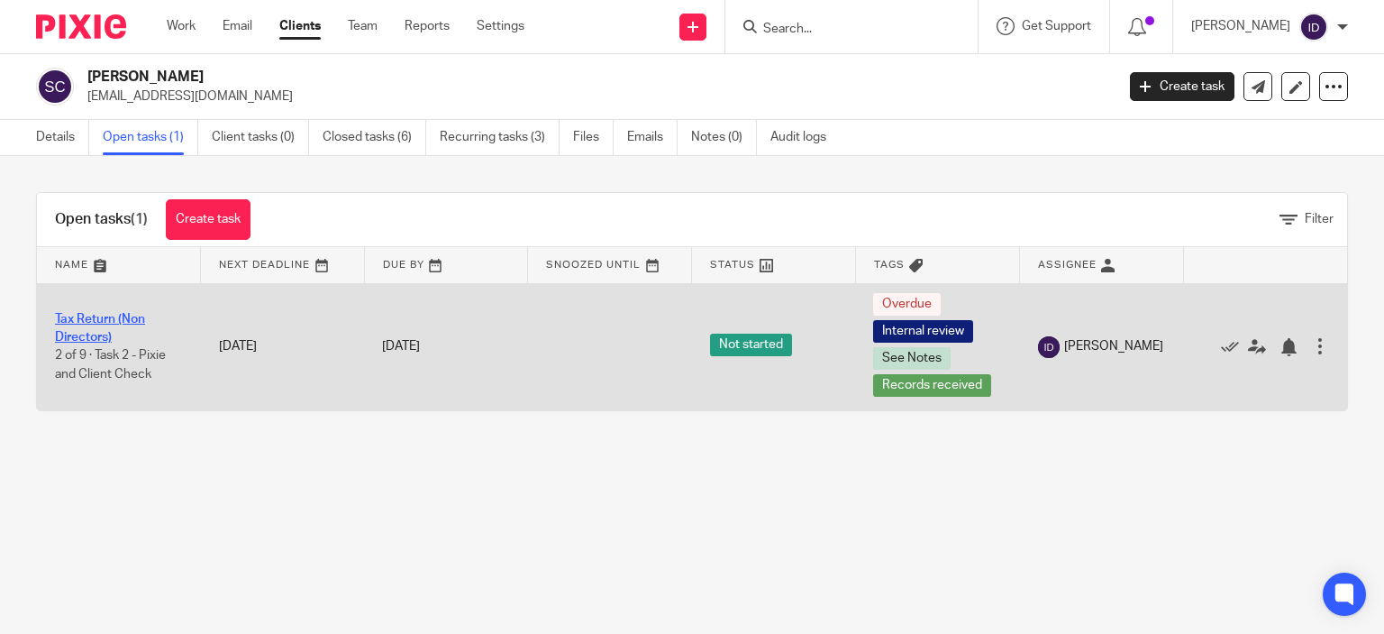
click at [70, 331] on link "Tax Return (Non Directors)" at bounding box center [100, 328] width 90 height 31
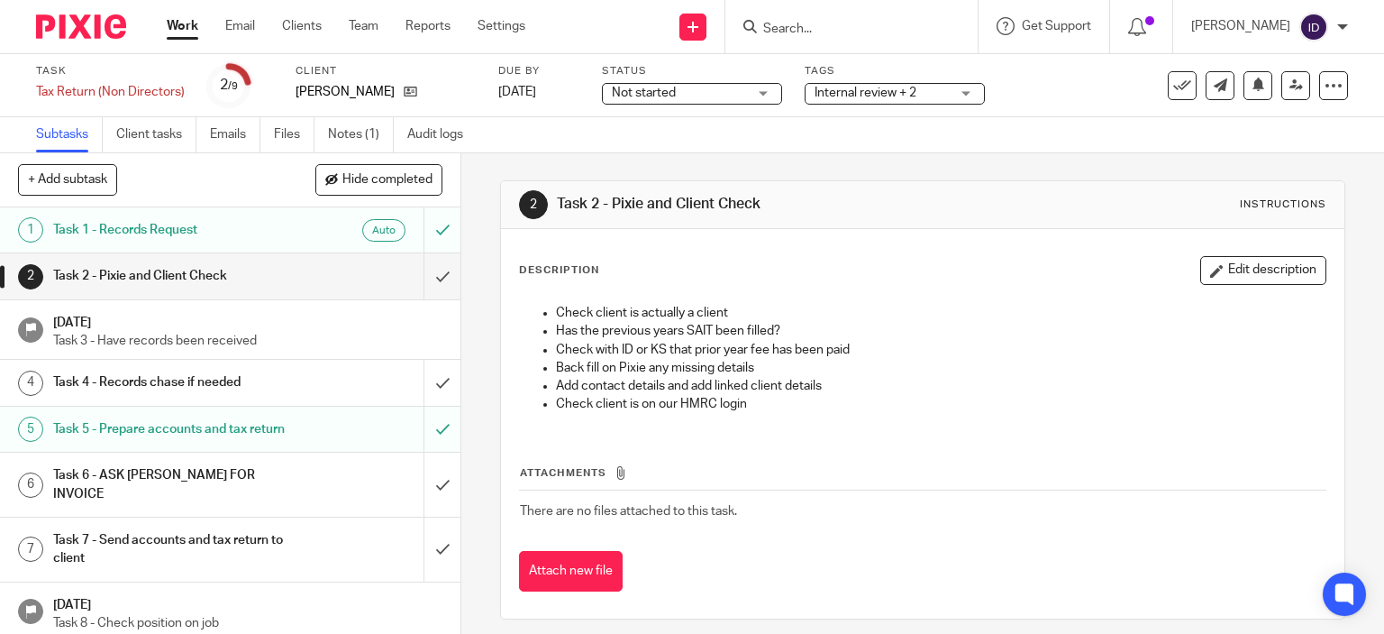
click at [912, 96] on span "Internal review + 2" at bounding box center [866, 93] width 102 height 13
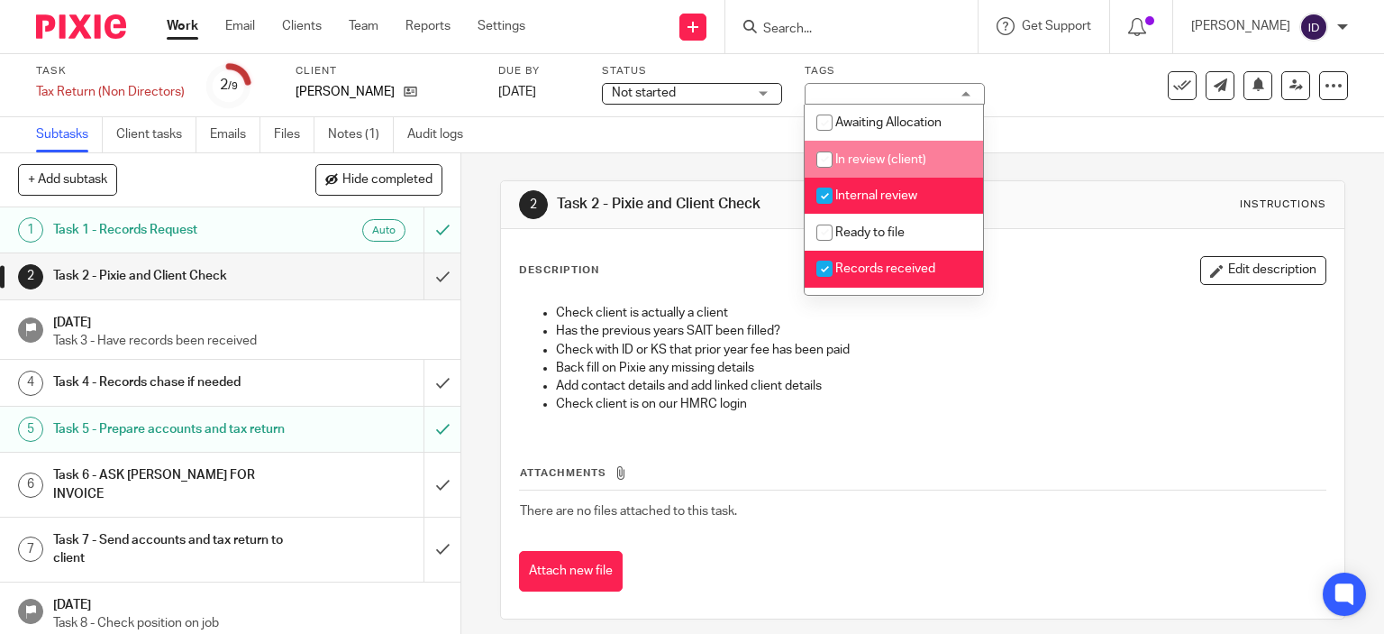
click at [819, 161] on input "checkbox" at bounding box center [824, 159] width 34 height 34
checkbox input "true"
click at [826, 196] on input "checkbox" at bounding box center [824, 195] width 34 height 34
checkbox input "false"
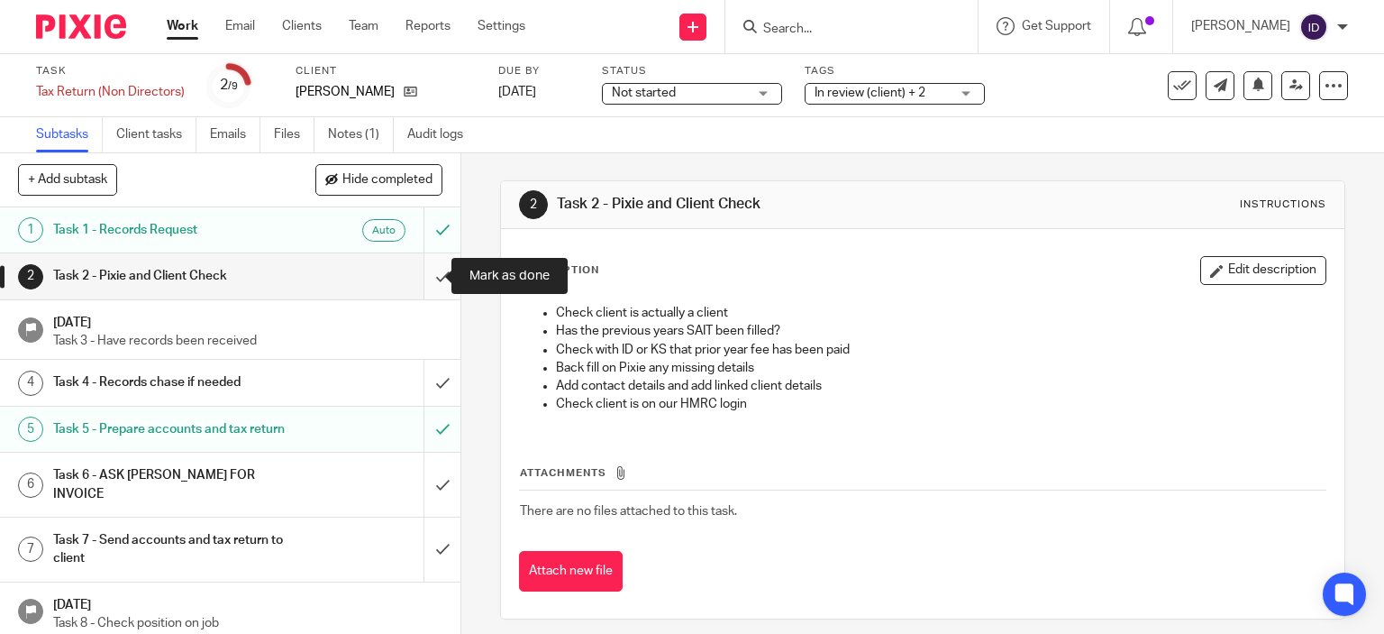
click at [424, 278] on input "submit" at bounding box center [230, 275] width 461 height 45
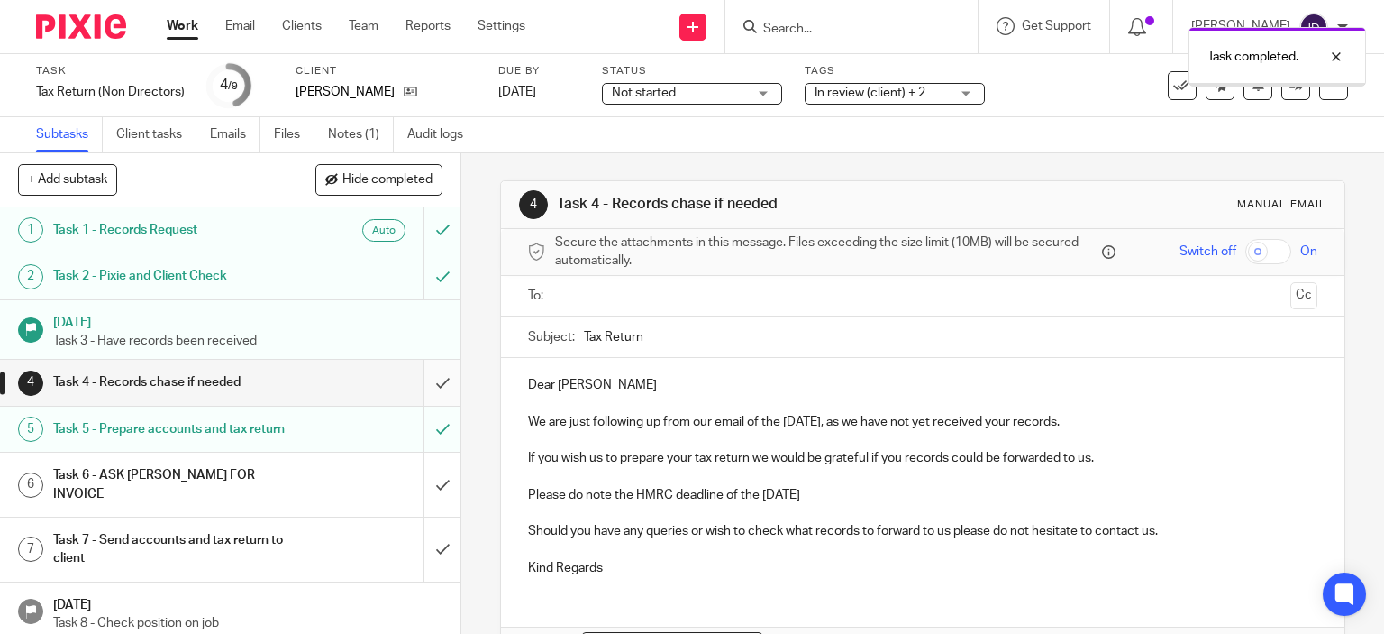
click at [423, 381] on input "submit" at bounding box center [230, 382] width 461 height 45
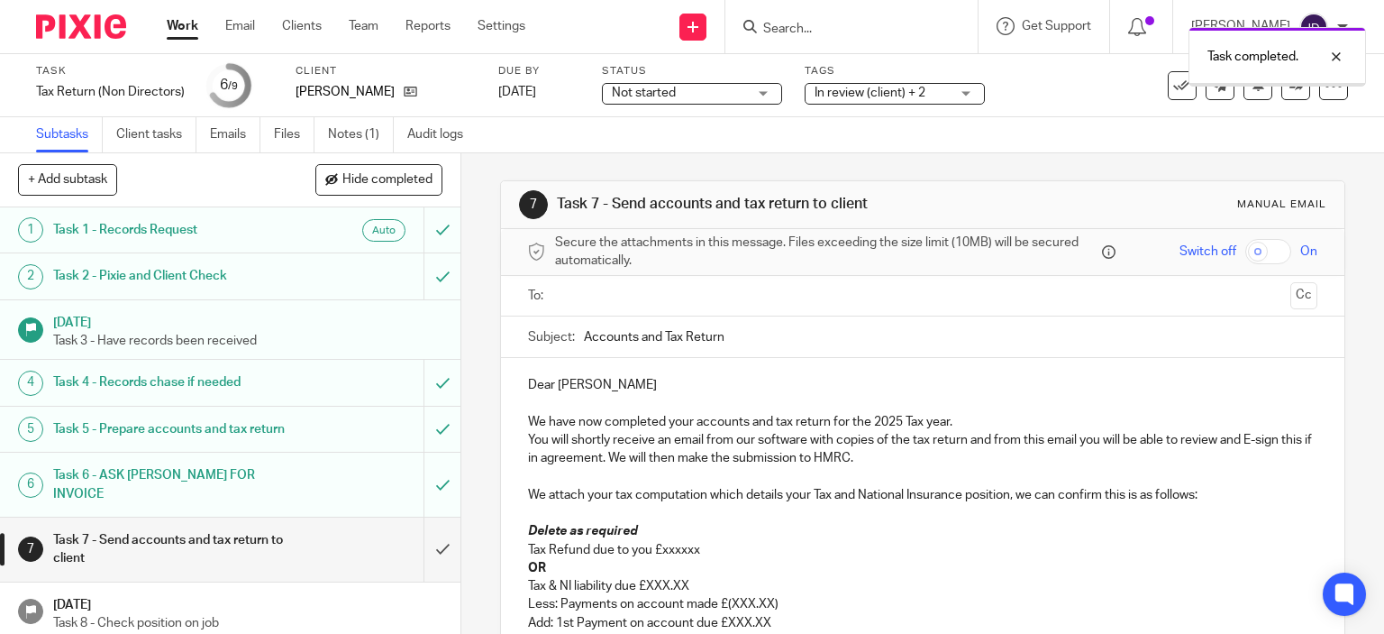
click at [425, 549] on input "submit" at bounding box center [230, 549] width 461 height 64
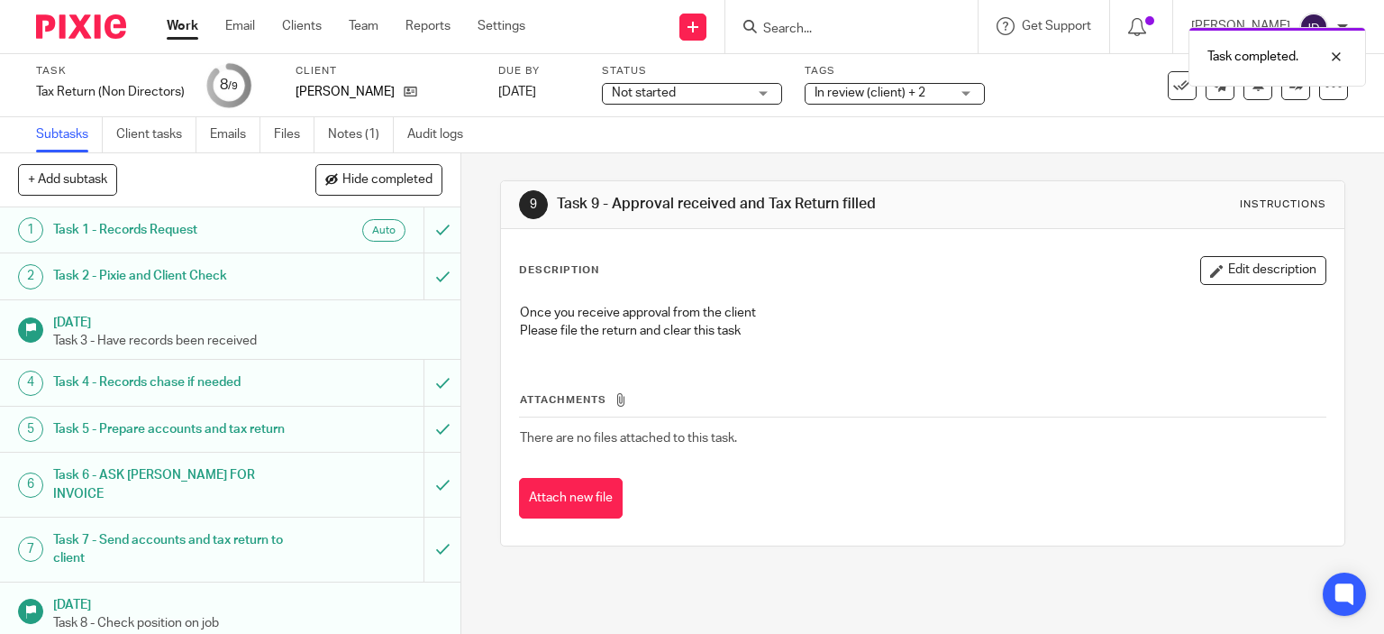
click at [835, 322] on p "Please file the return and clear this task" at bounding box center [923, 331] width 807 height 18
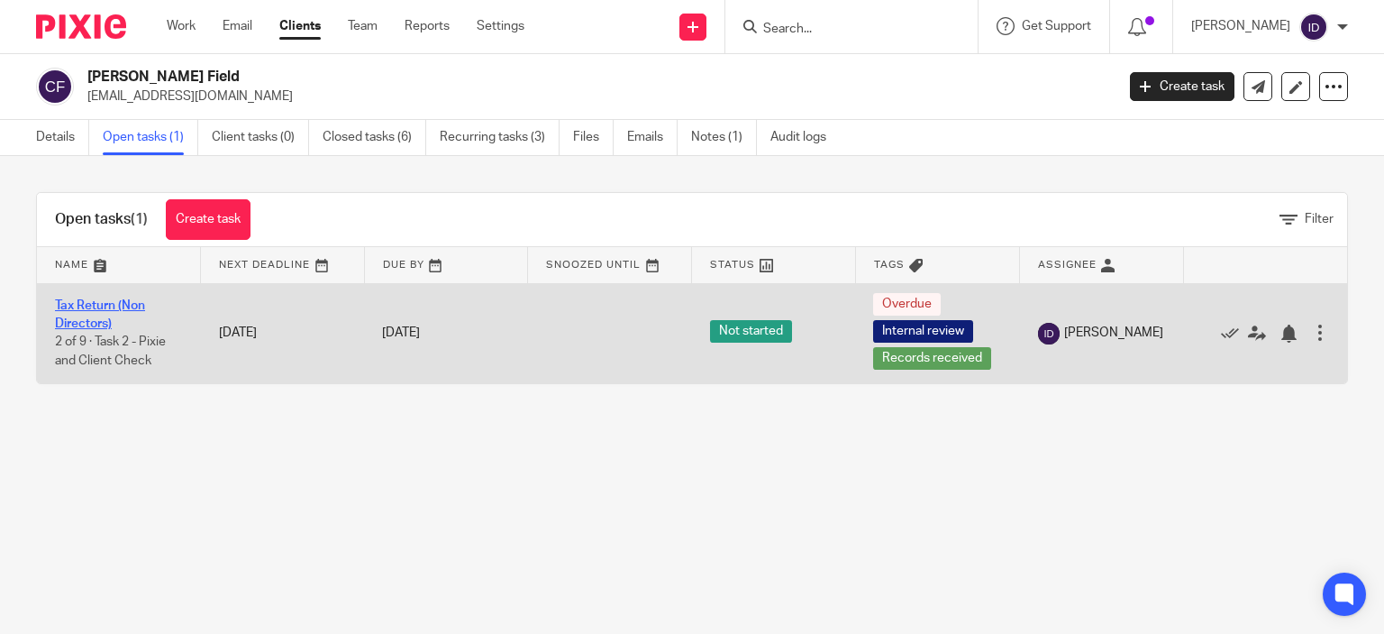
click at [72, 299] on link "Tax Return (Non Directors)" at bounding box center [100, 314] width 90 height 31
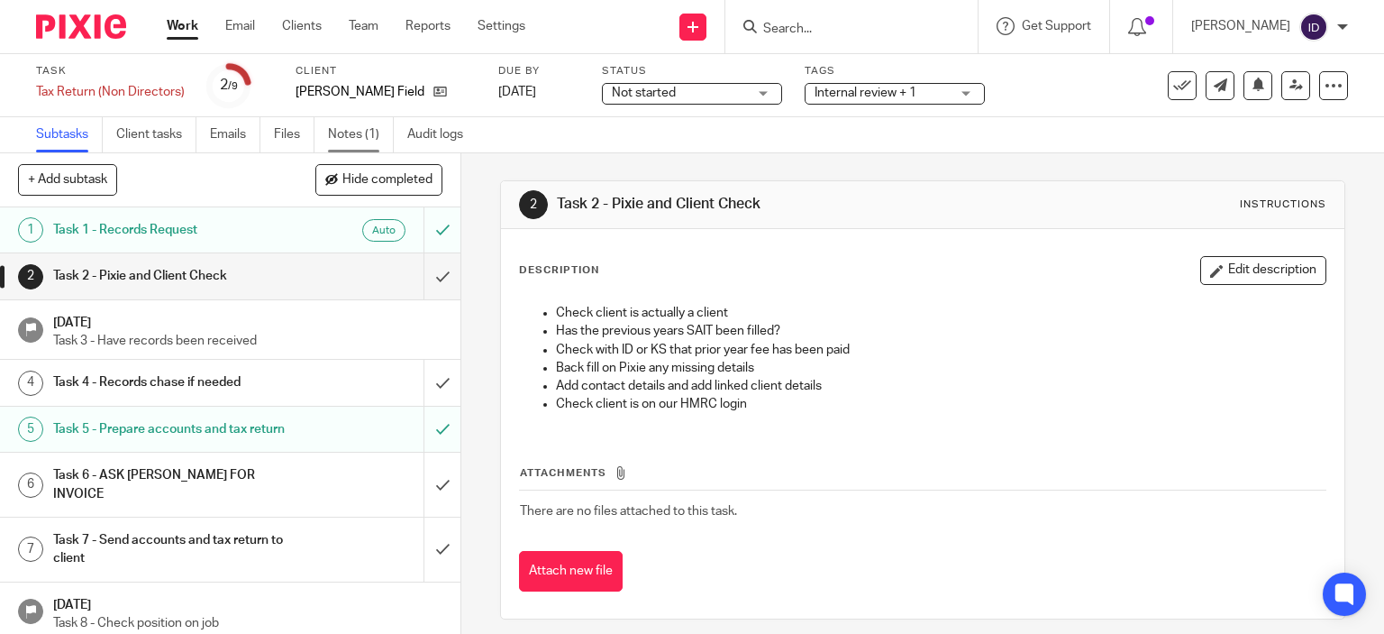
click at [351, 143] on link "Notes (1)" at bounding box center [361, 134] width 66 height 35
